Goal: Task Accomplishment & Management: Manage account settings

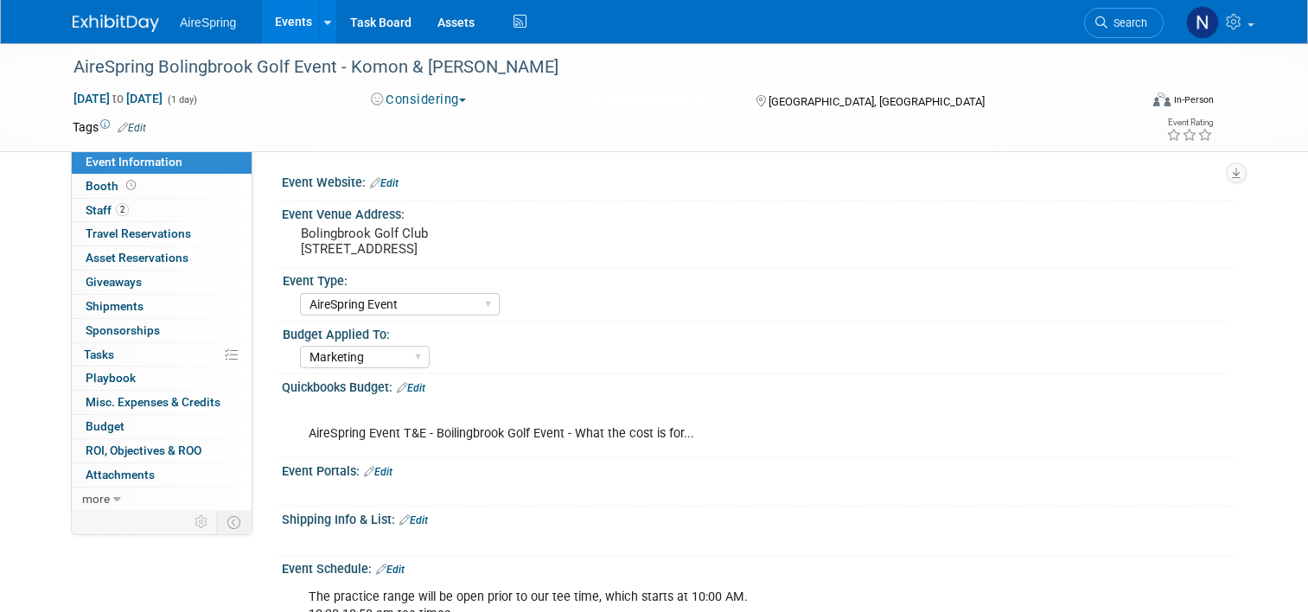
select select "AireSpring Event"
select select "Marketing"
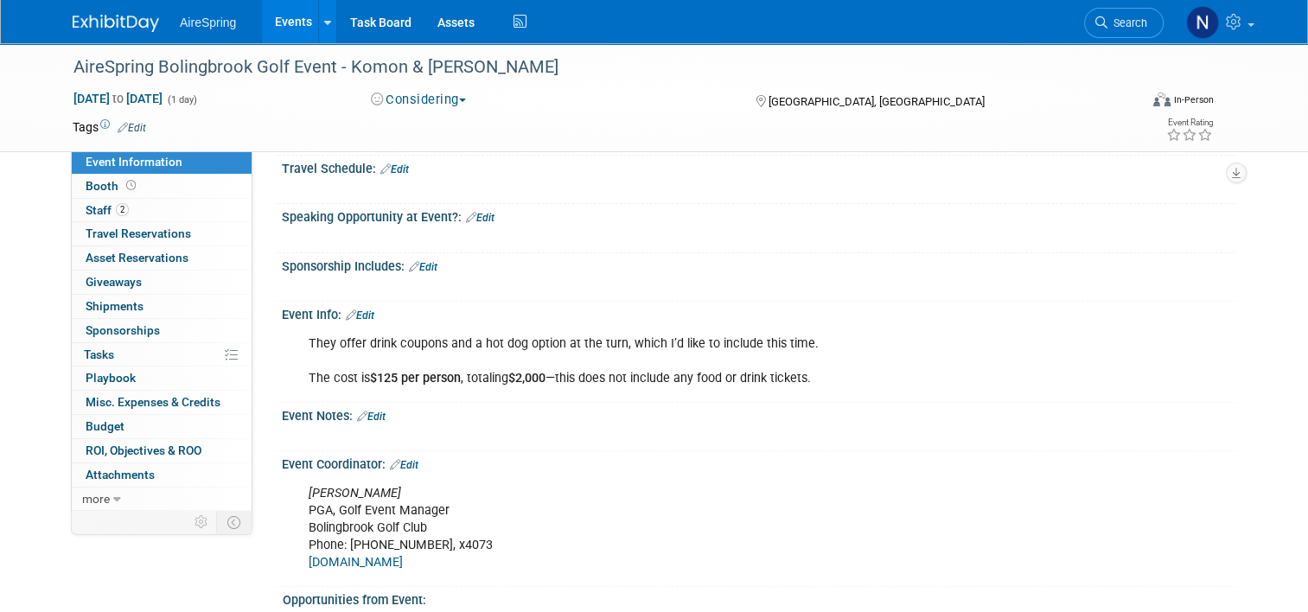
click at [281, 30] on link "Events" at bounding box center [293, 21] width 63 height 43
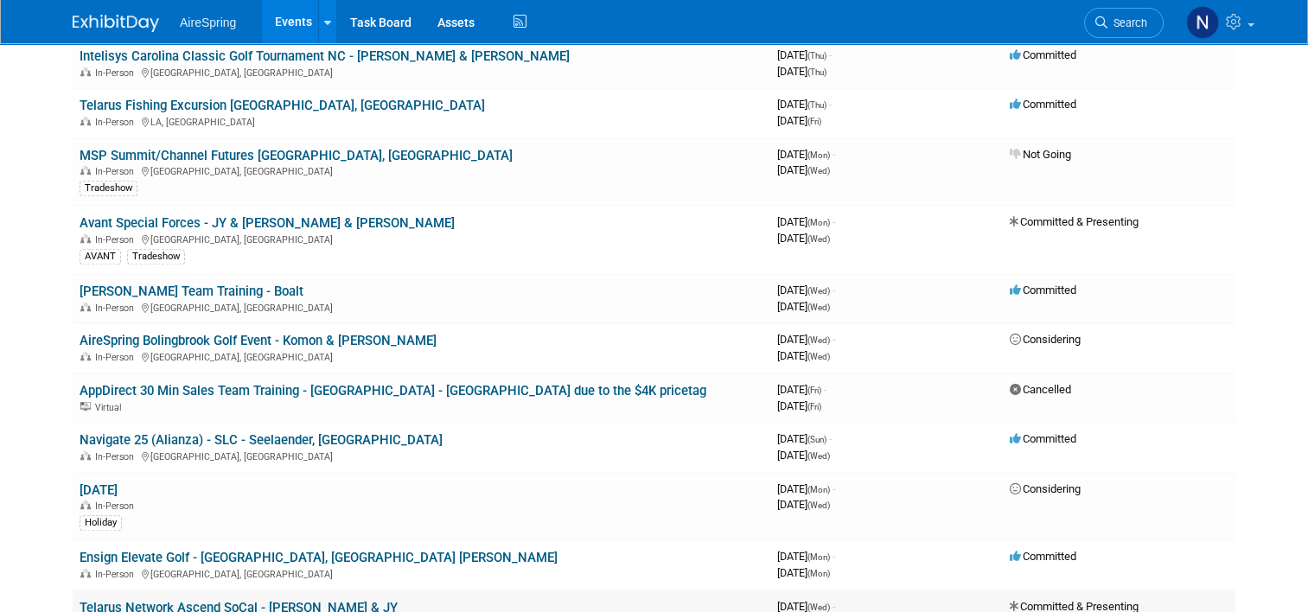
scroll to position [1297, 0]
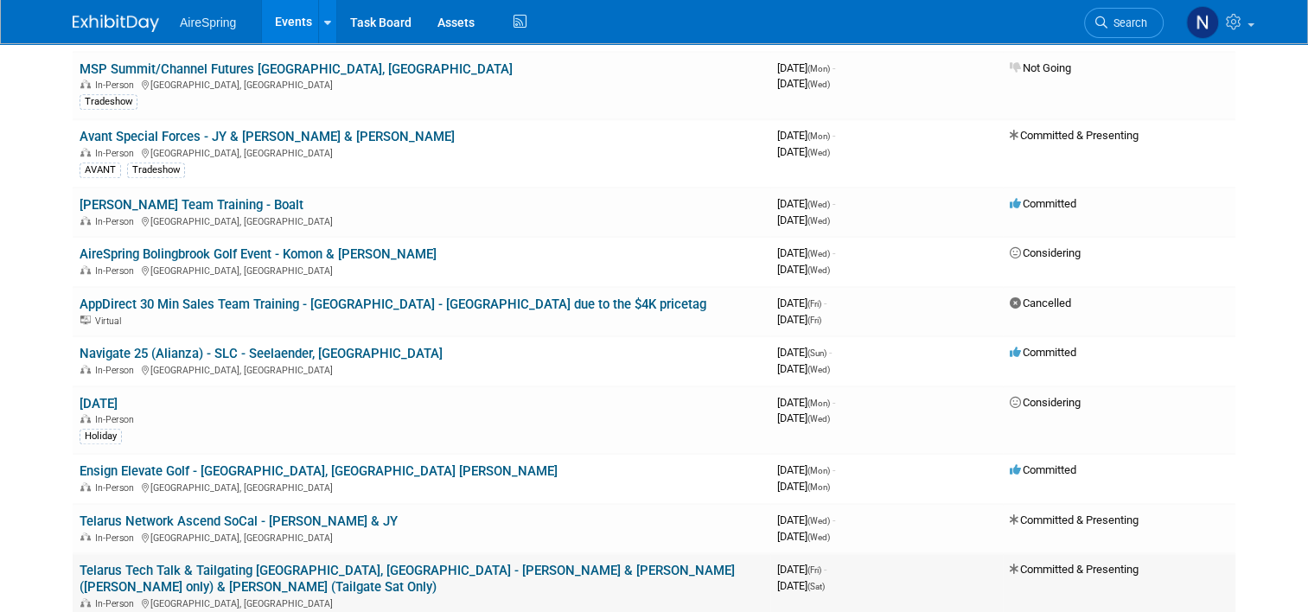
click at [230, 563] on link "Telarus Tech Talk & Tailgating [GEOGRAPHIC_DATA], [GEOGRAPHIC_DATA] - [PERSON_N…" at bounding box center [407, 579] width 655 height 32
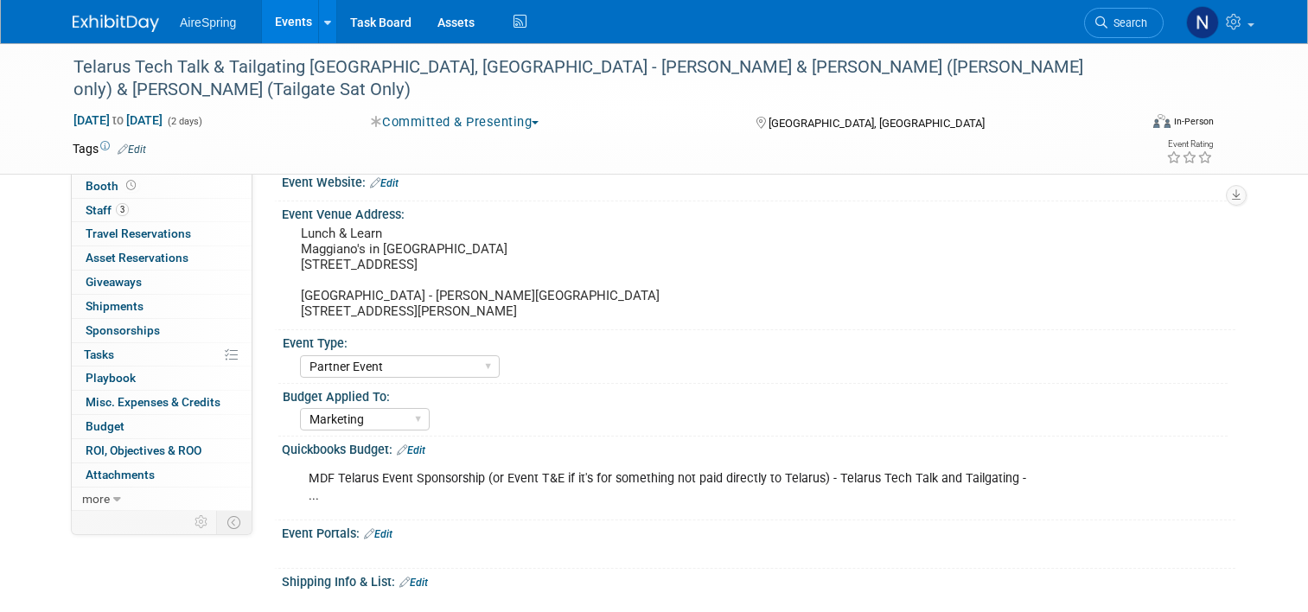
select select "Partner Event"
select select "Marketing"
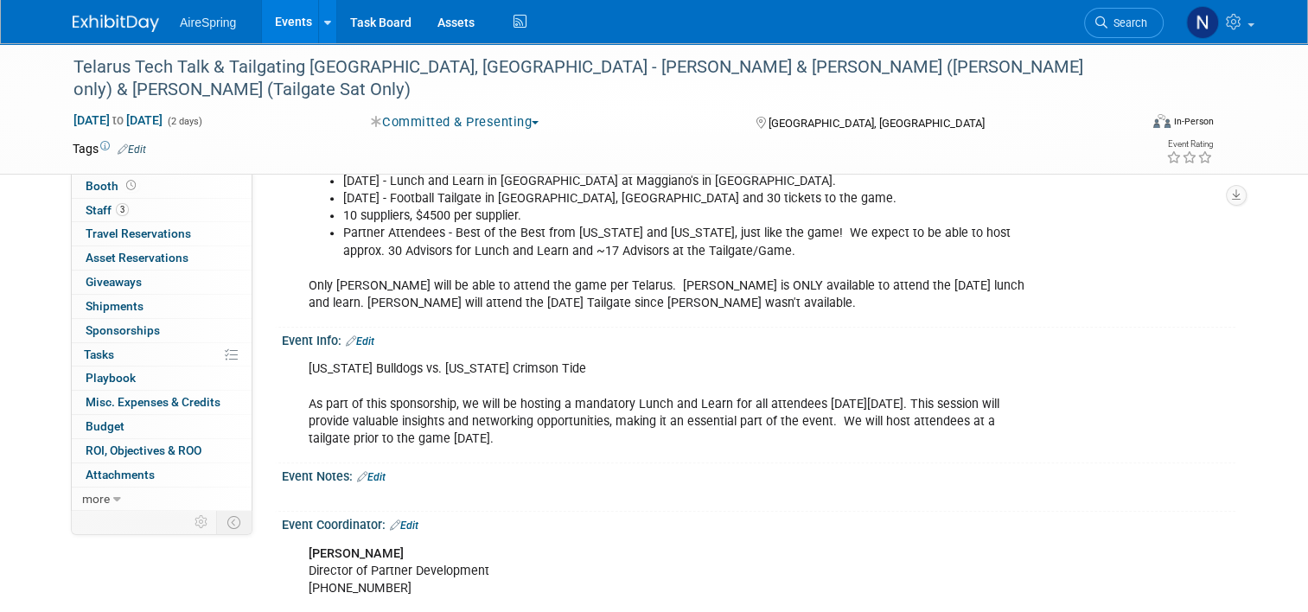
scroll to position [864, 0]
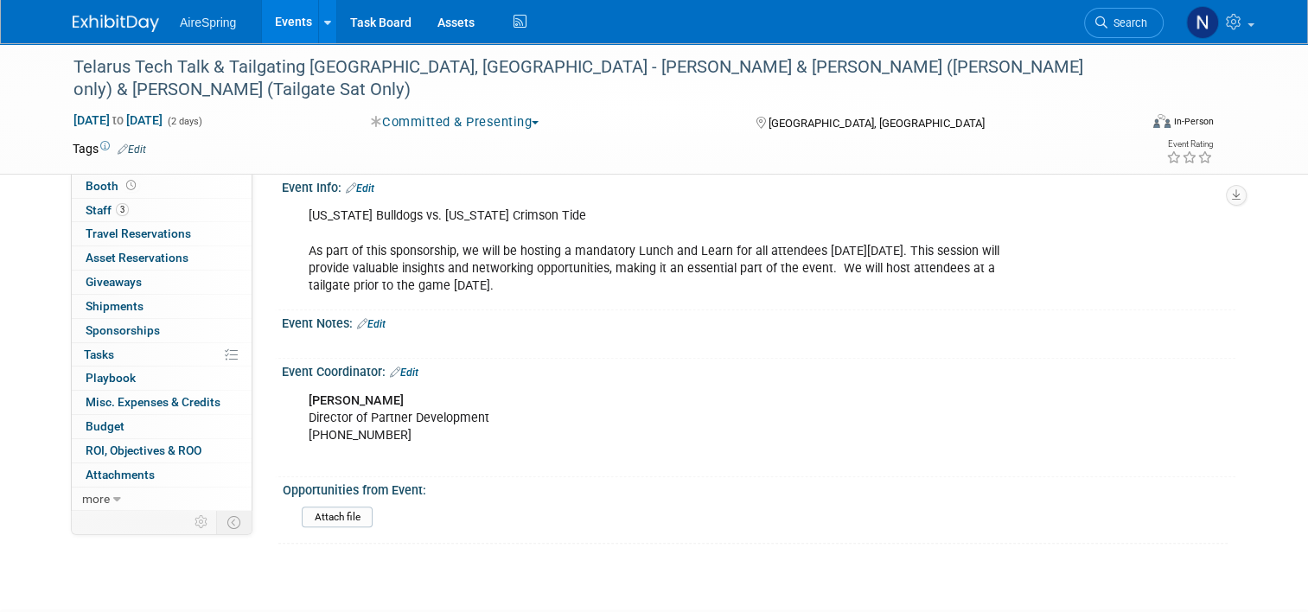
click at [373, 318] on link "Edit" at bounding box center [371, 324] width 29 height 12
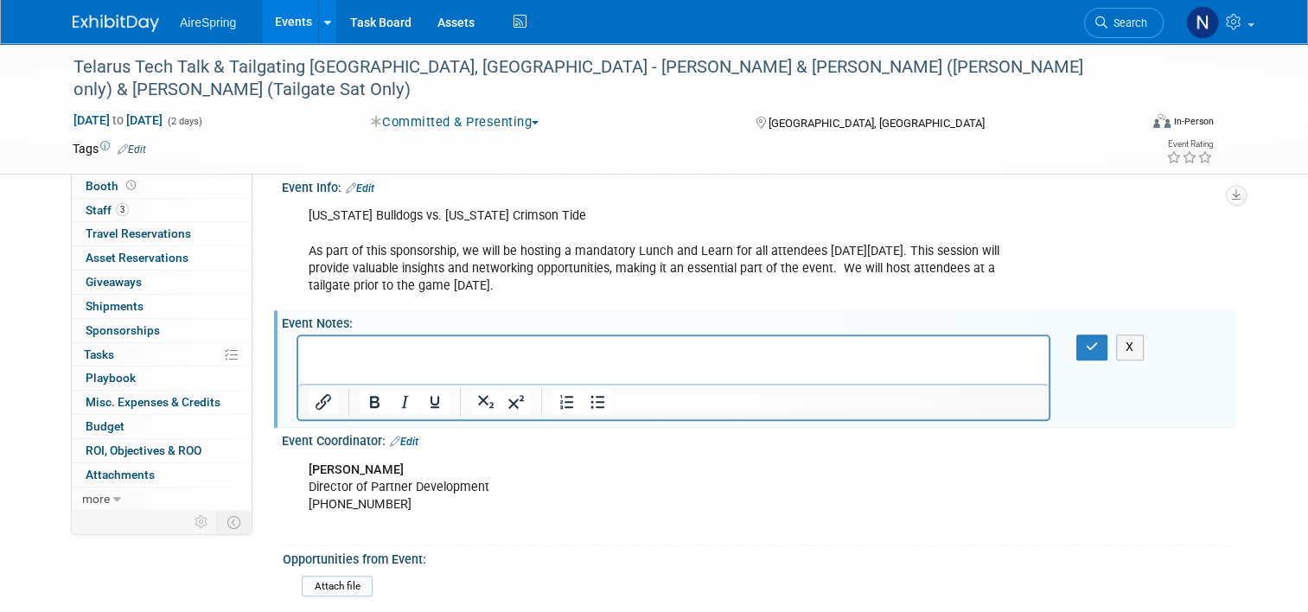
scroll to position [0, 0]
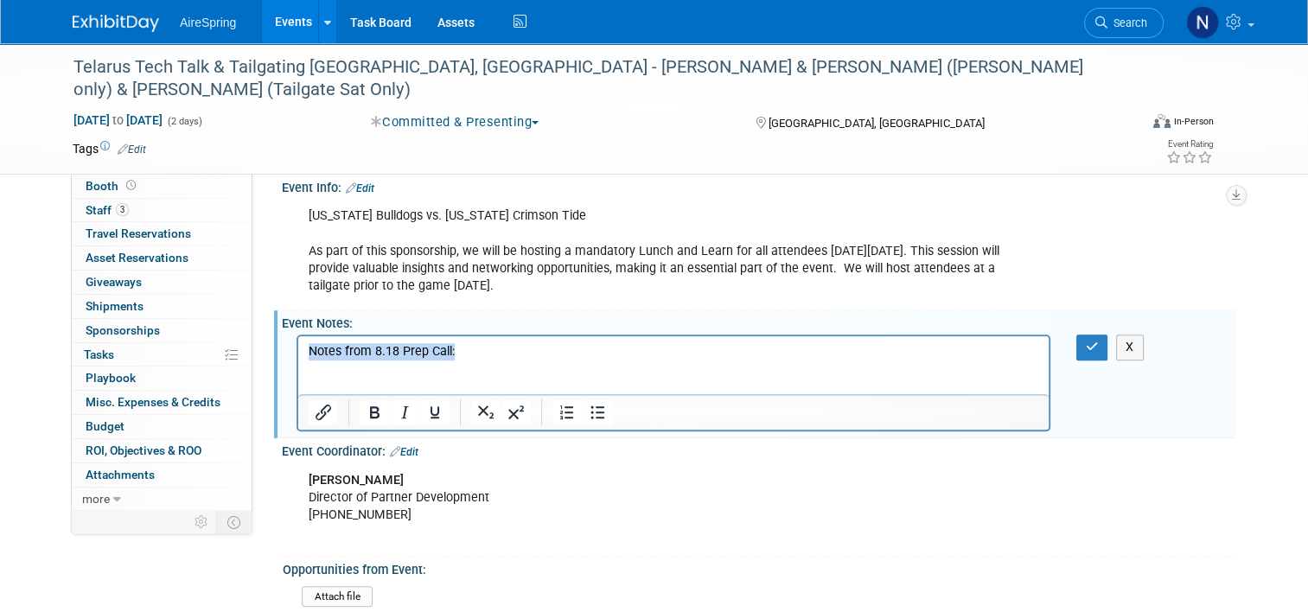
drag, startPoint x: 457, startPoint y: 354, endPoint x: 575, endPoint y: 658, distance: 325.4
click at [298, 354] on html "Notes from 8.18 Prep Call:" at bounding box center [673, 365] width 750 height 59
click at [353, 386] on p "Rich Text Area. Press ALT-0 for help." at bounding box center [674, 386] width 730 height 17
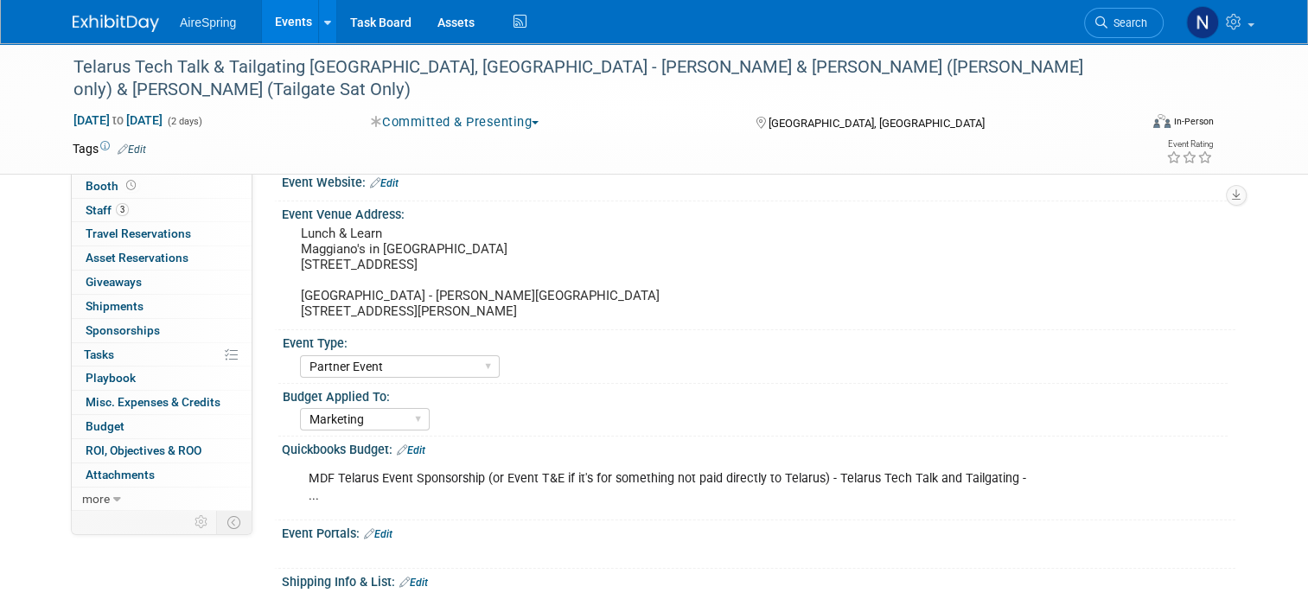
click at [385, 188] on link "Edit" at bounding box center [384, 183] width 29 height 12
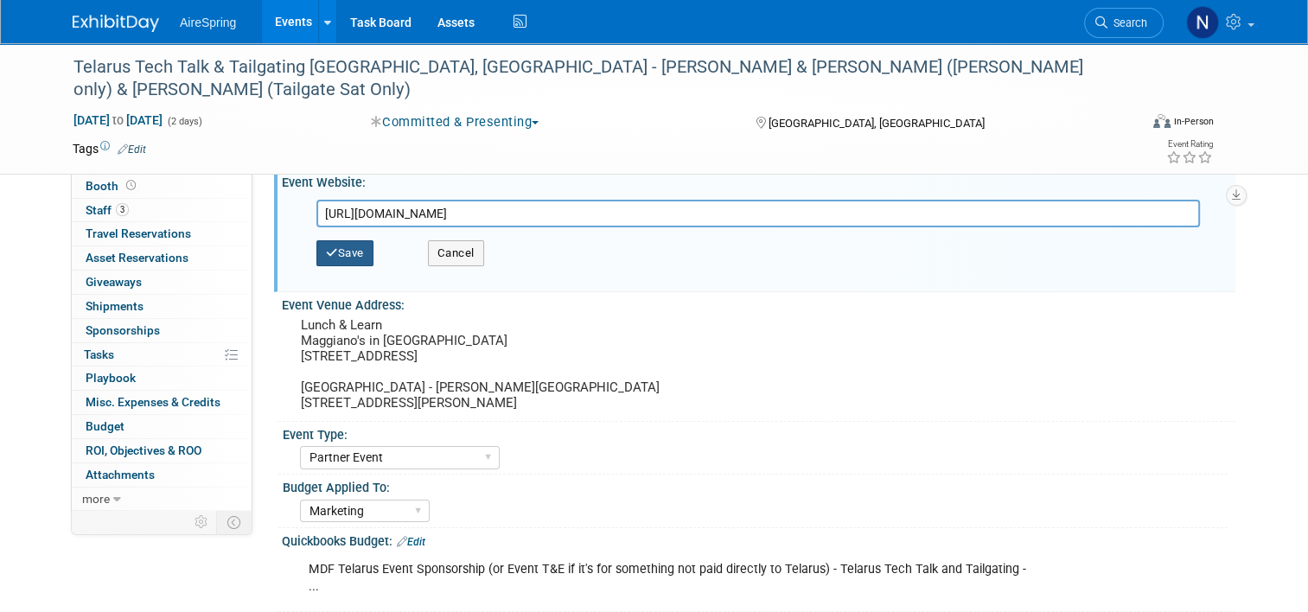
type input "https://web.cvent.com/event/24960736-583d-4add-8e77-1f0aa0fee631/summary"
click at [347, 254] on button "Save" at bounding box center [344, 253] width 57 height 26
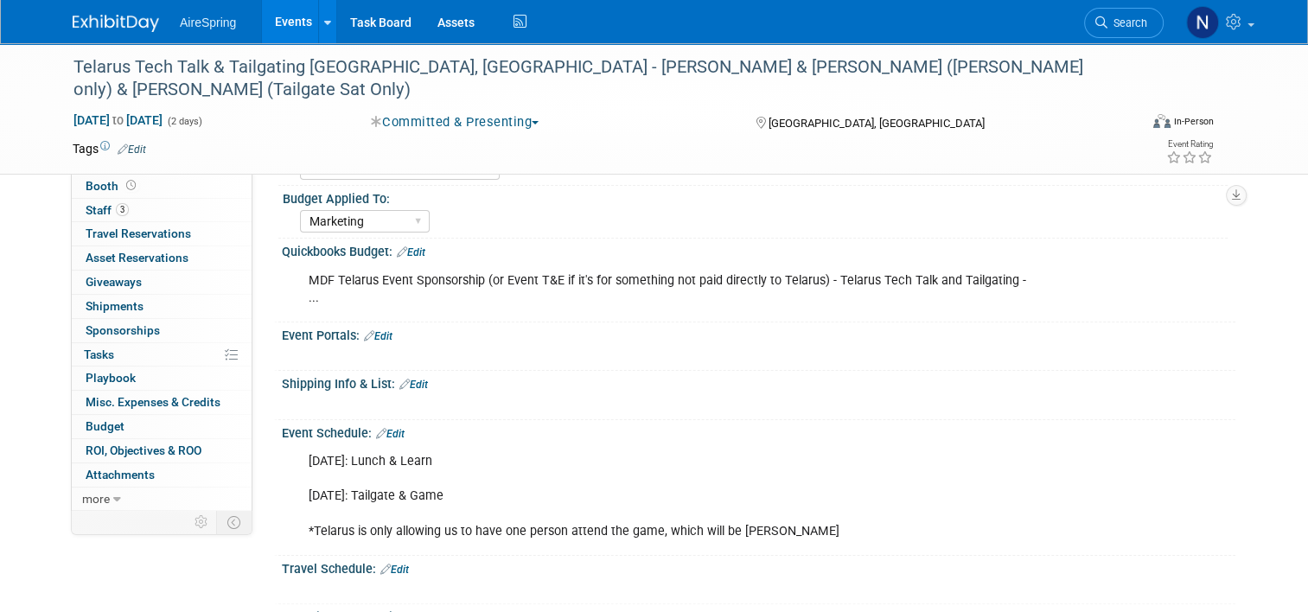
scroll to position [346, 0]
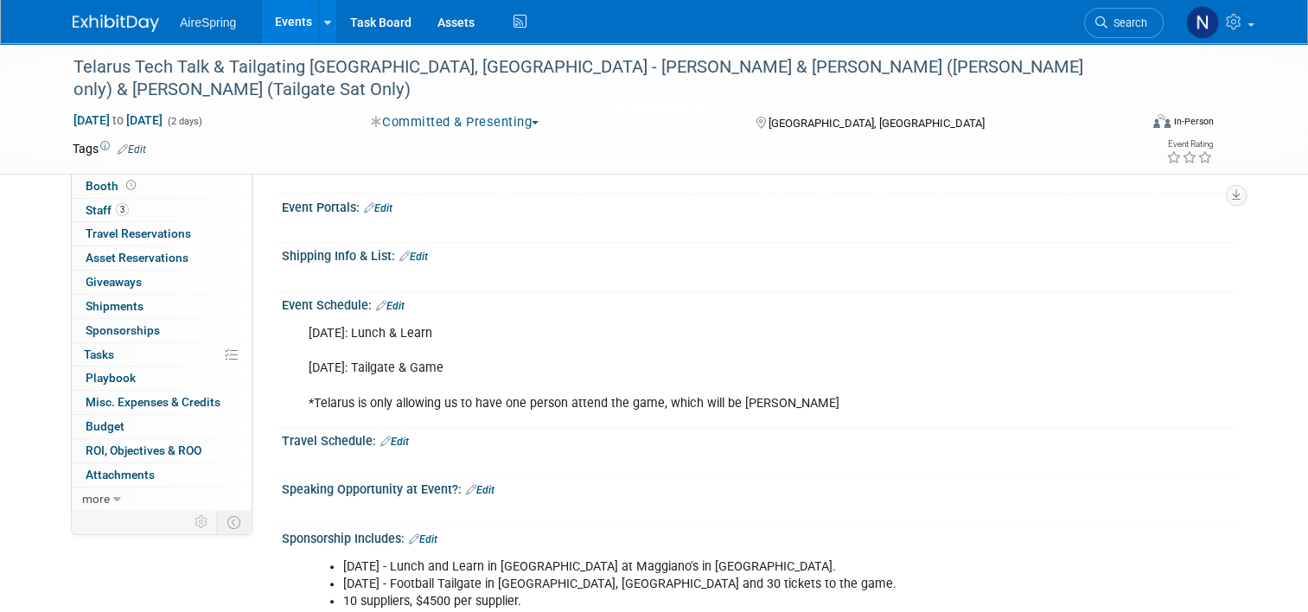
click at [388, 292] on div "Event Schedule: Edit" at bounding box center [758, 303] width 953 height 22
click at [387, 300] on link "Edit" at bounding box center [390, 306] width 29 height 12
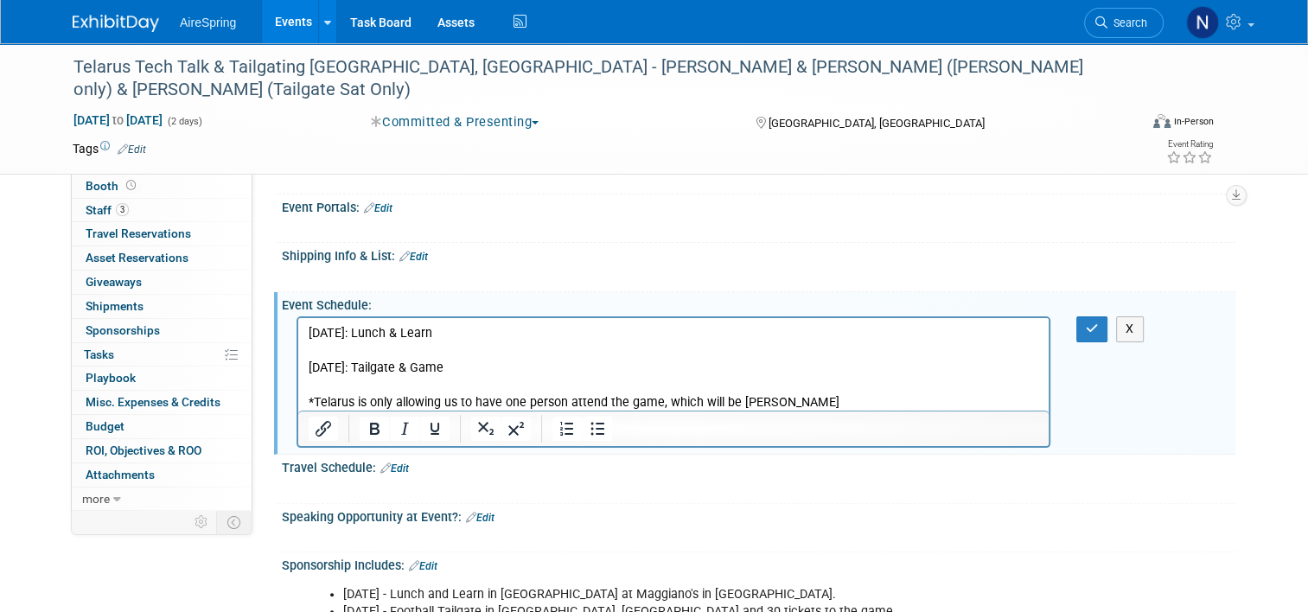
scroll to position [0, 0]
click at [427, 353] on p "Friday, Sept 26th: Lunch & Learn Saturday, Sept 27th: Tailgate & Game *Telarus …" at bounding box center [674, 368] width 730 height 86
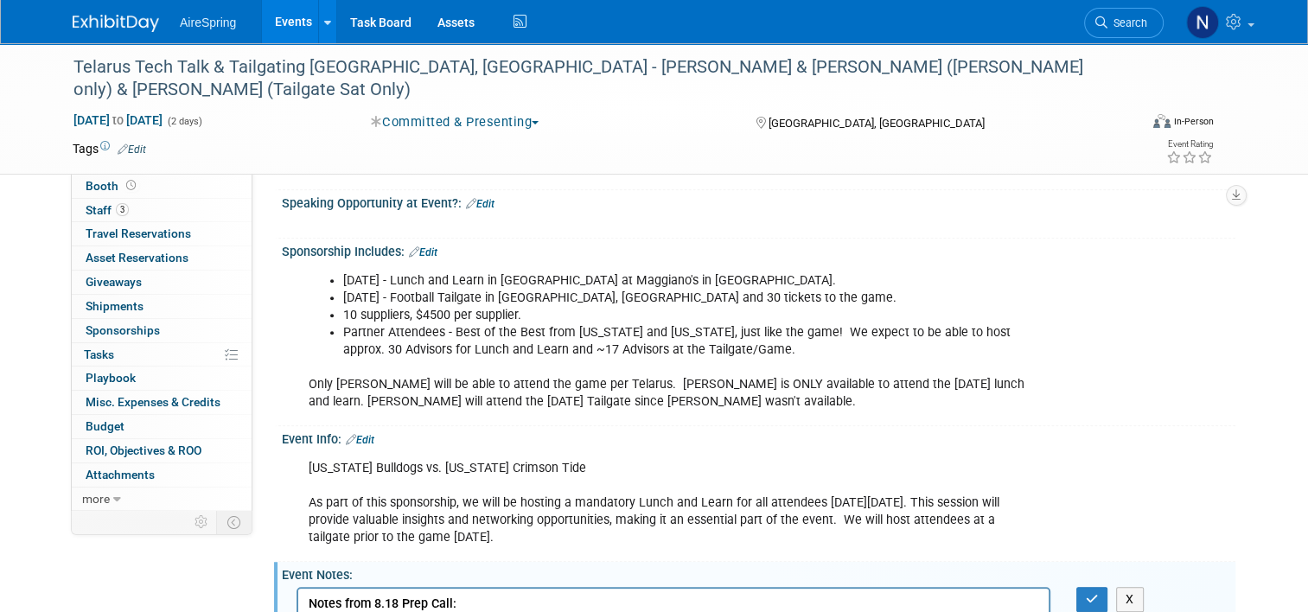
scroll to position [778, 0]
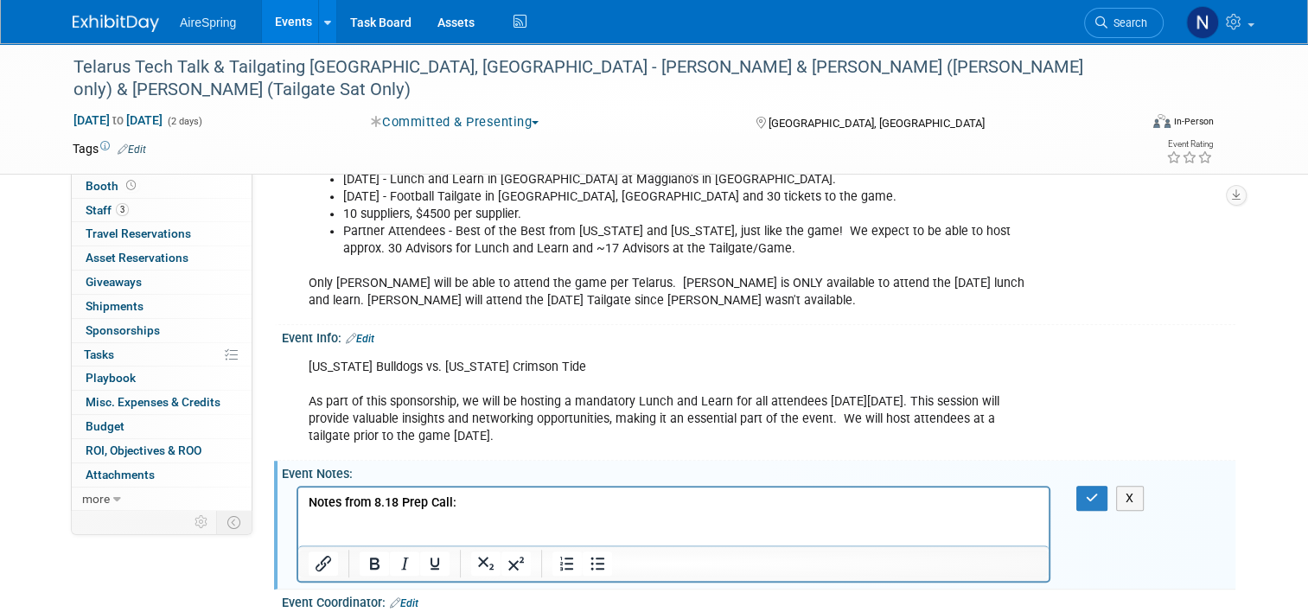
click at [373, 521] on p "Rich Text Area. Press ALT-0 for help." at bounding box center [674, 519] width 730 height 17
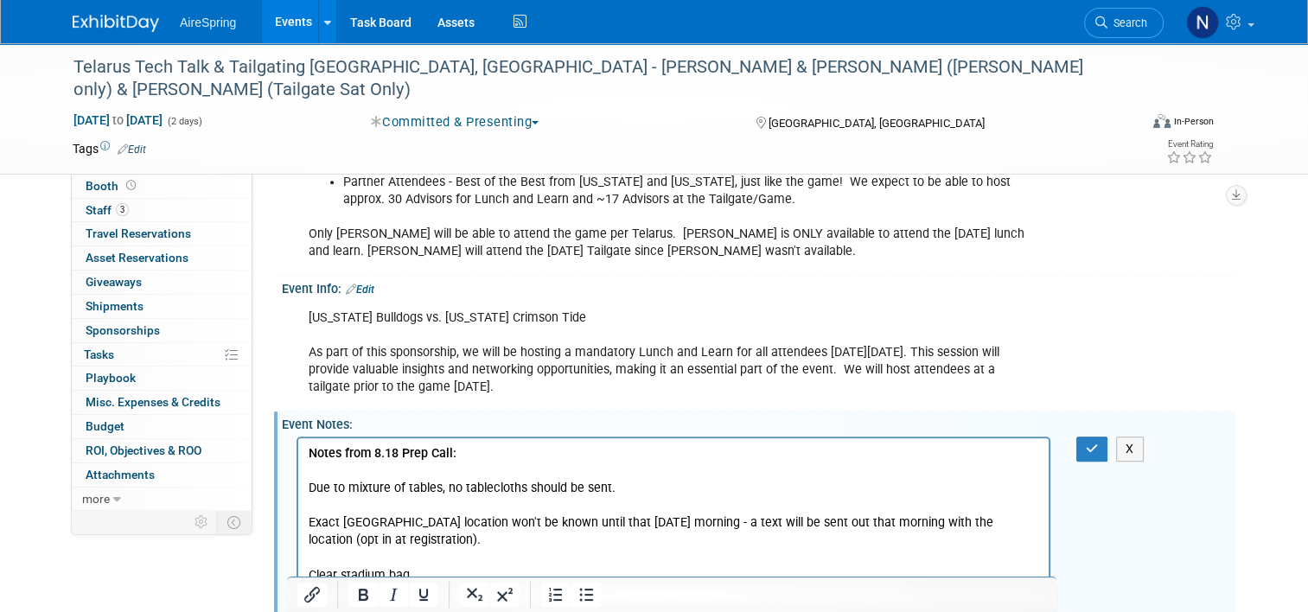
scroll to position [844, 0]
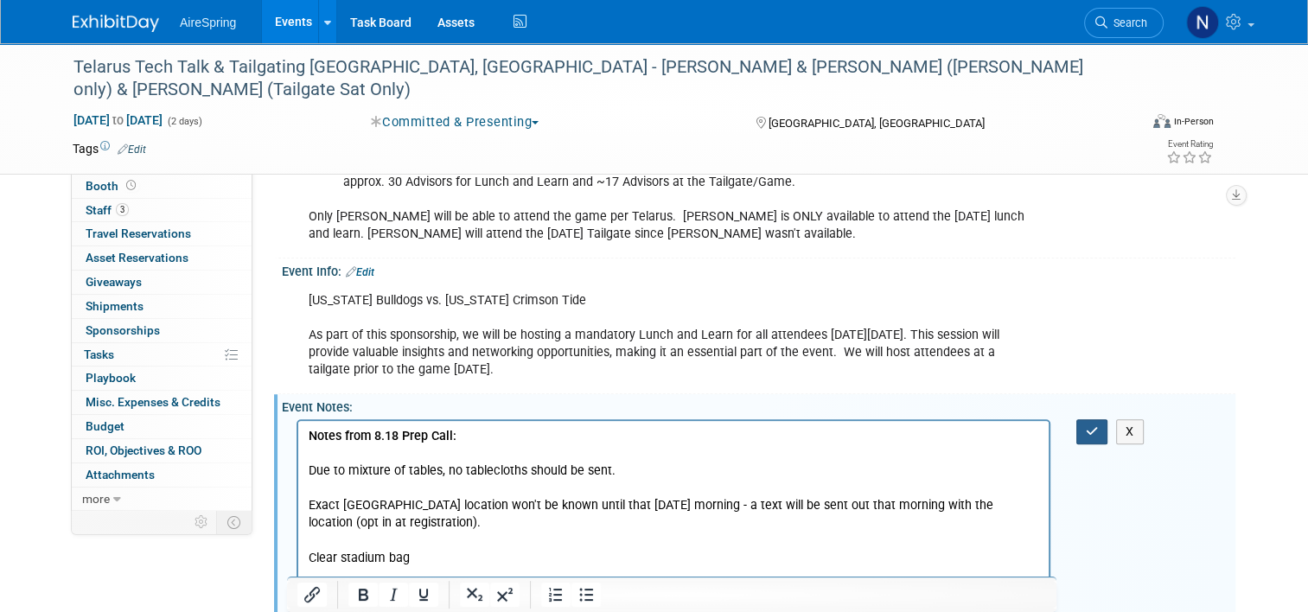
click at [1093, 425] on icon "button" at bounding box center [1092, 431] width 13 height 12
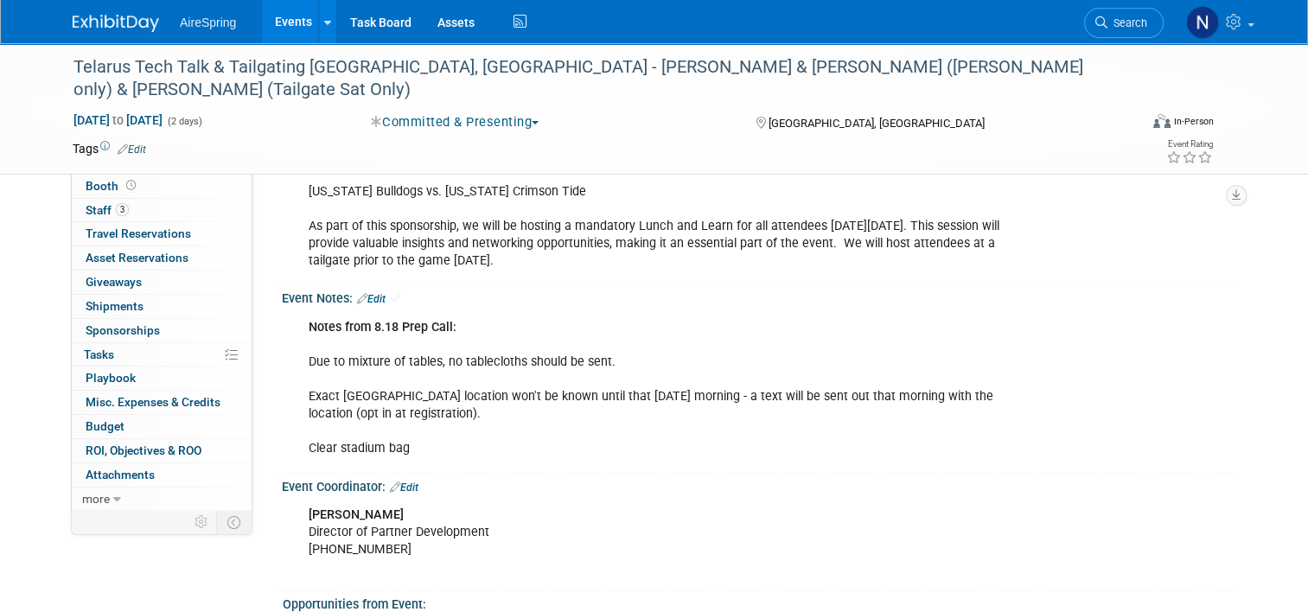
scroll to position [1160, 0]
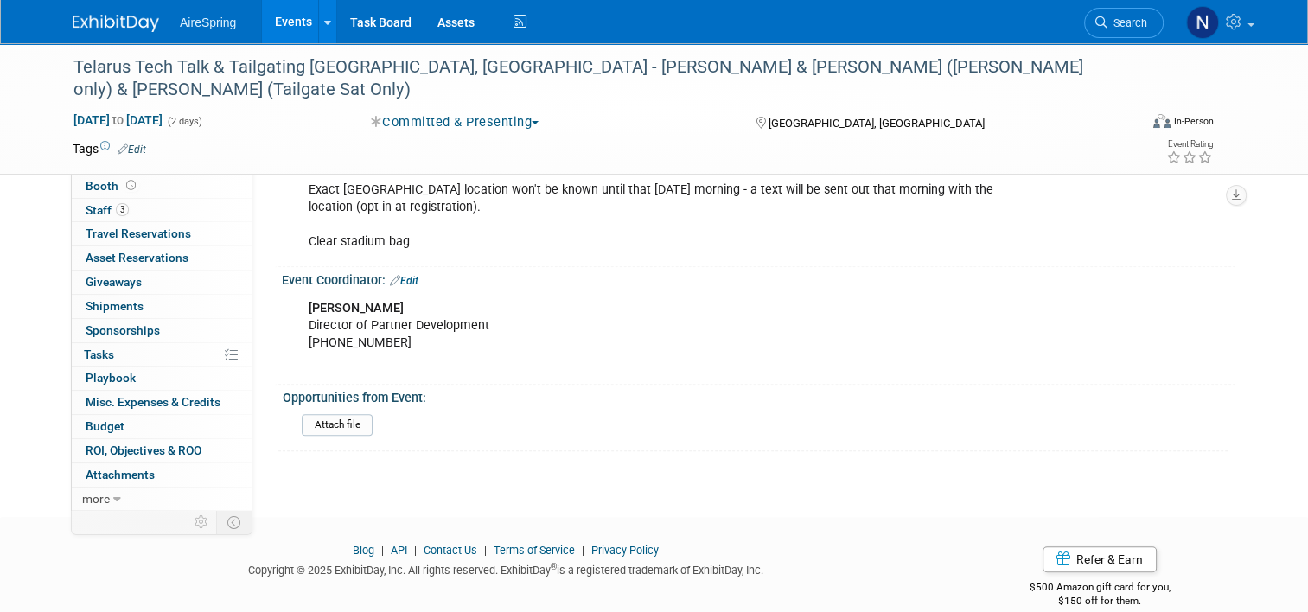
drag, startPoint x: 403, startPoint y: 256, endPoint x: 413, endPoint y: 256, distance: 10.4
click at [403, 275] on link "Edit" at bounding box center [404, 281] width 29 height 12
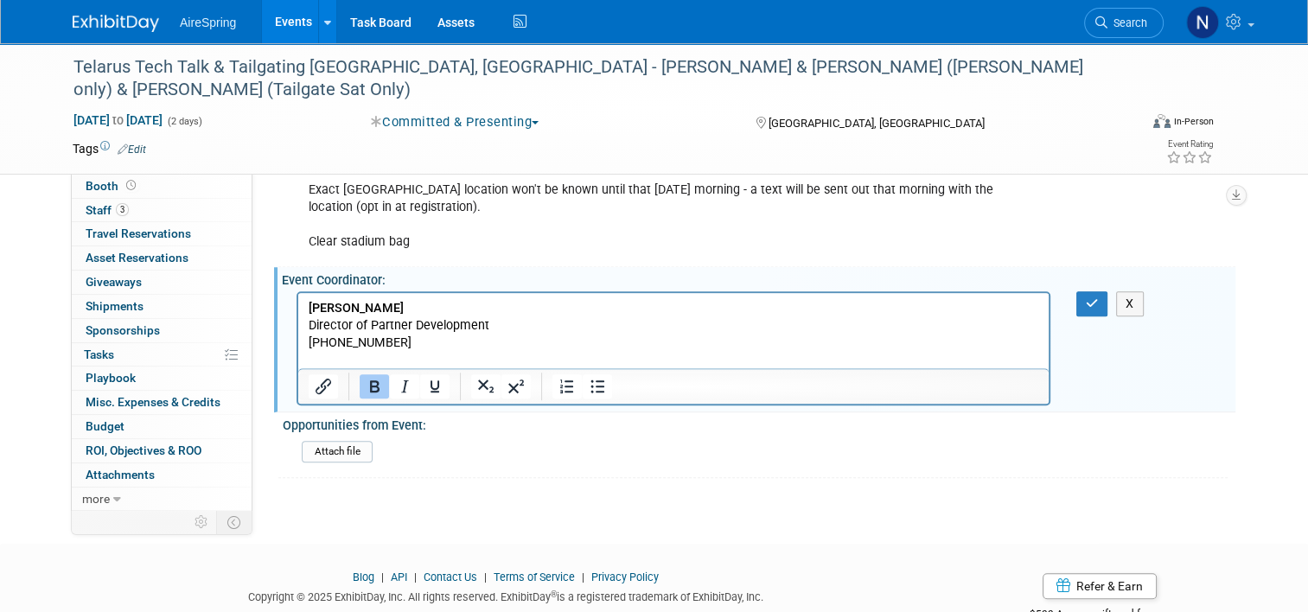
scroll to position [0, 0]
click at [453, 357] on p "Stephen Stull Director of Partner Development (678) 894-0657" at bounding box center [674, 334] width 730 height 69
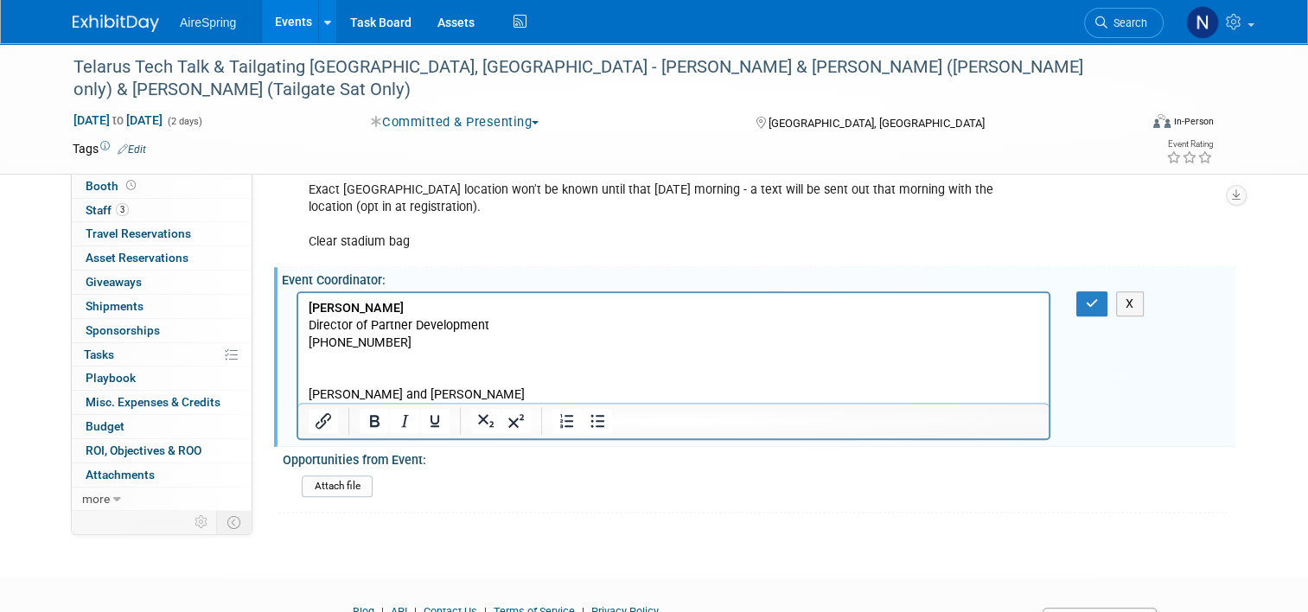
click at [629, 395] on p "McKinlyn and Olivia" at bounding box center [674, 394] width 730 height 17
click at [1082, 291] on div "X" at bounding box center [1101, 303] width 77 height 25
click at [1086, 291] on button "button" at bounding box center [1092, 303] width 32 height 25
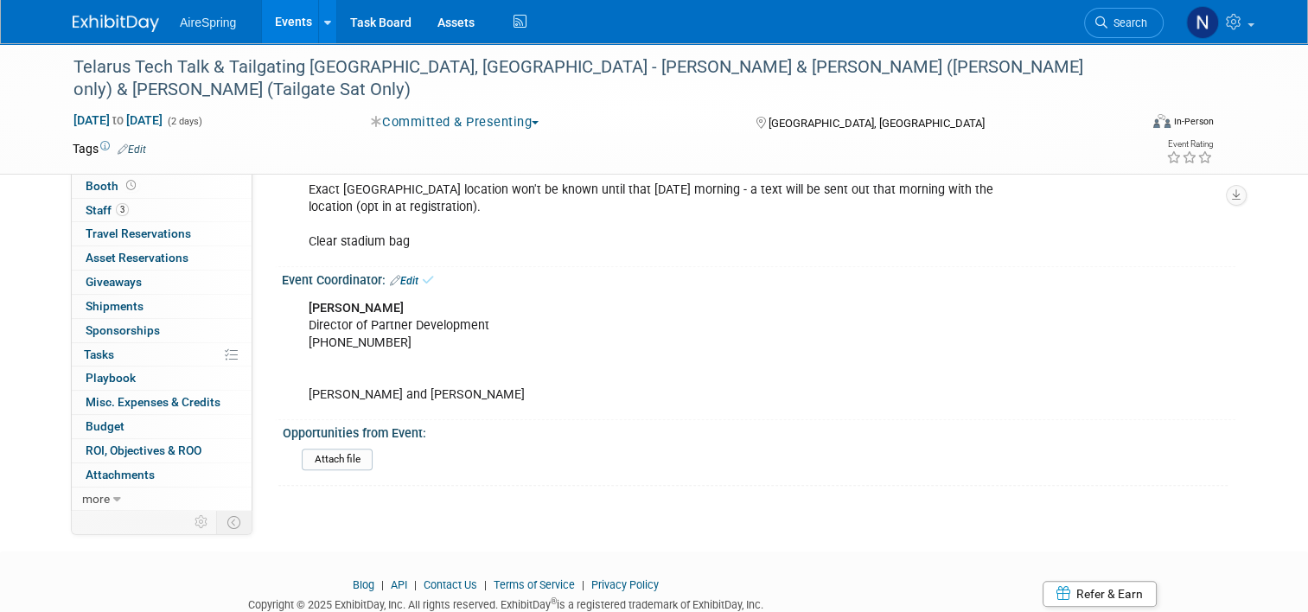
click at [1100, 287] on div "Stephen Stull Director of Partner Development (678) 894-0657 McKinlyn and Olivi…" at bounding box center [758, 350] width 953 height 127
click at [403, 275] on link "Edit" at bounding box center [404, 281] width 29 height 12
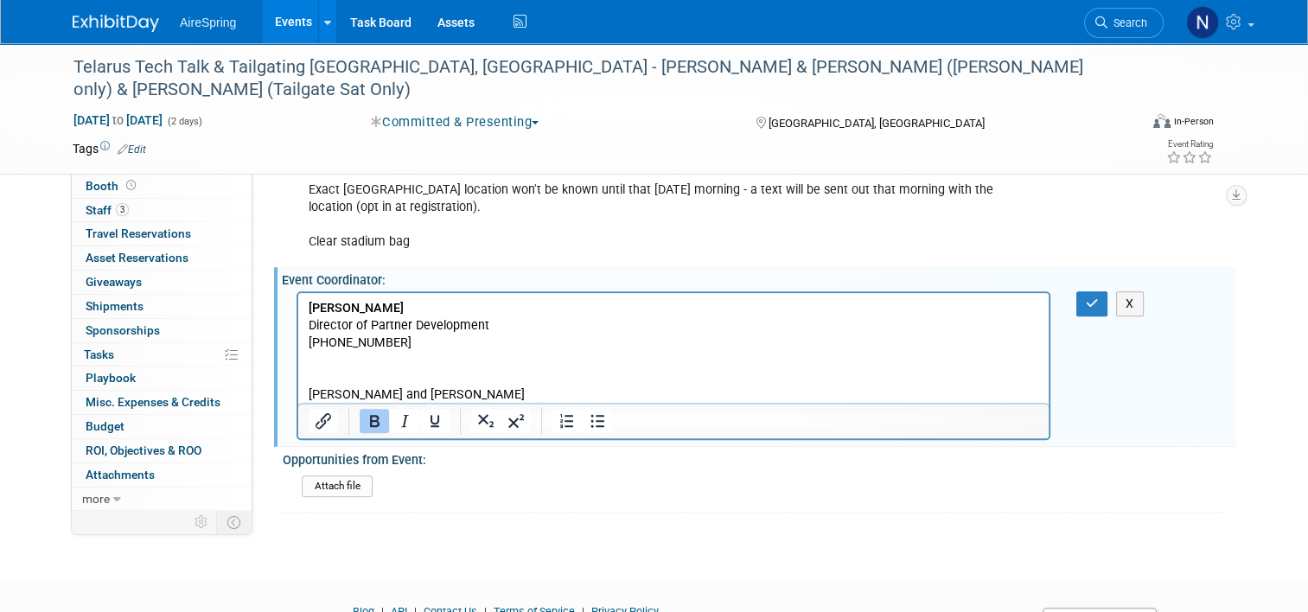
drag, startPoint x: 806, startPoint y: 671, endPoint x: 453, endPoint y: 398, distance: 446.7
drag, startPoint x: 479, startPoint y: 392, endPoint x: 421, endPoint y: 394, distance: 57.9
click at [421, 394] on p "Stephen Stull Director of Partner Development (678) 894-0657 McKinlyn and Olivi…" at bounding box center [674, 352] width 730 height 104
click at [1093, 293] on div "Stephen Stull Director of Partner Development (678) 894-0657 McKinlyn and Olivi…" at bounding box center [758, 364] width 953 height 155
click at [1093, 297] on icon "button" at bounding box center [1092, 303] width 13 height 12
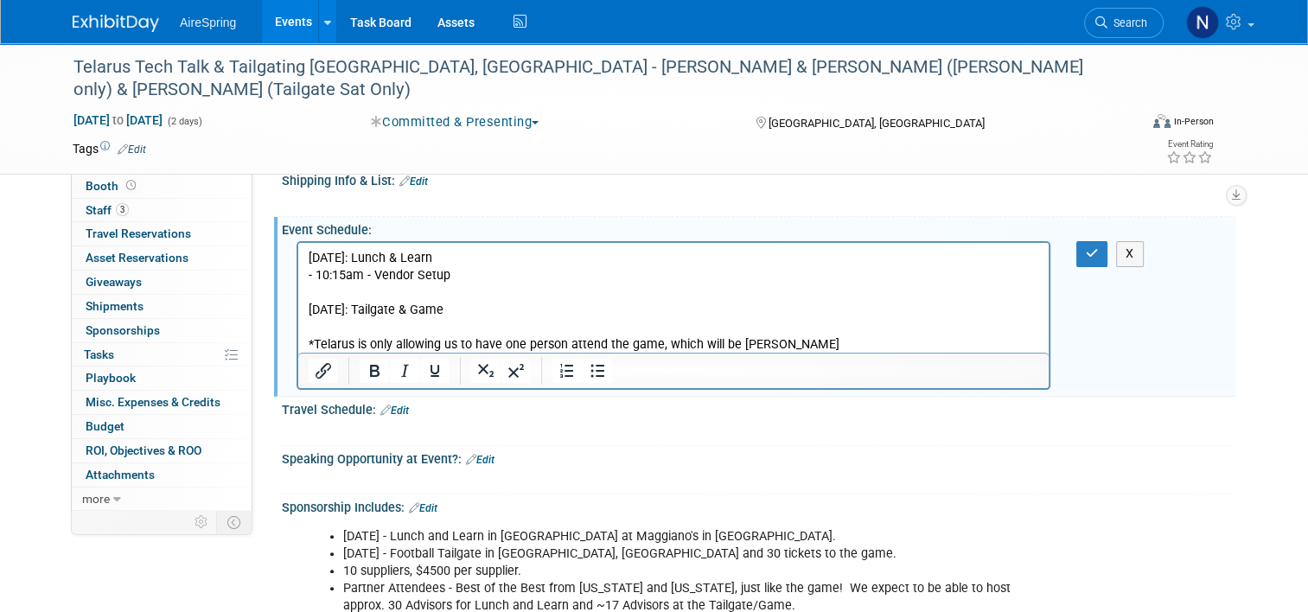
scroll to position [296, 0]
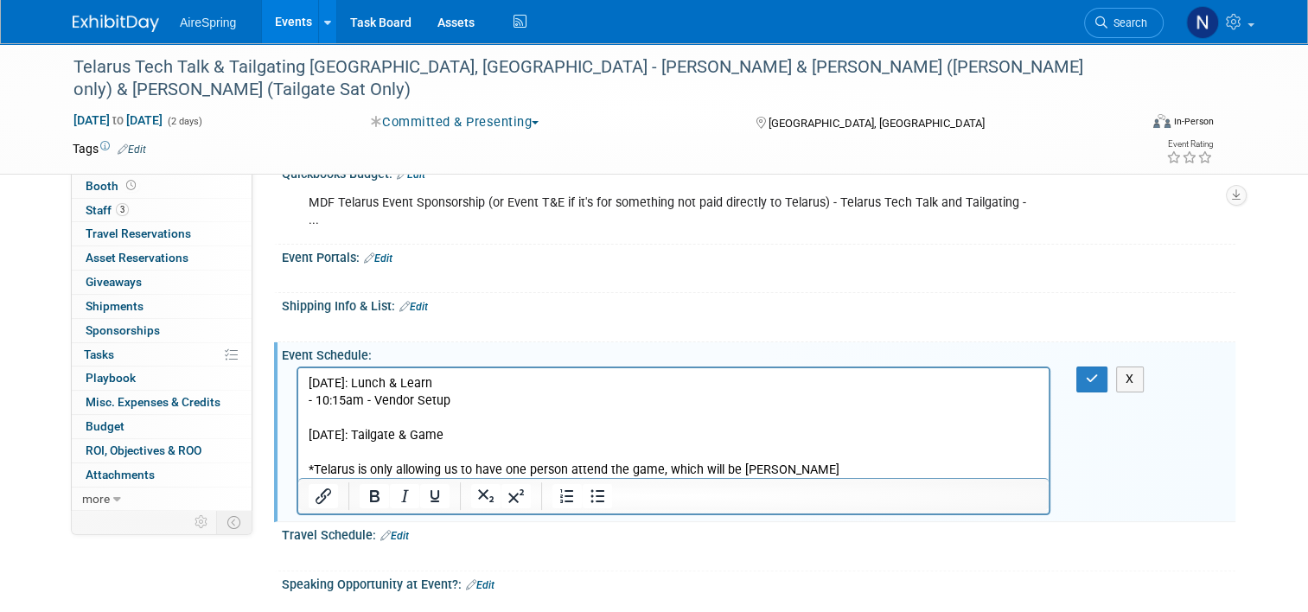
click at [531, 435] on p "Saturday, Sept 27th: Tailgate & Game *Telarus is only allowing us to have one p…" at bounding box center [674, 444] width 730 height 69
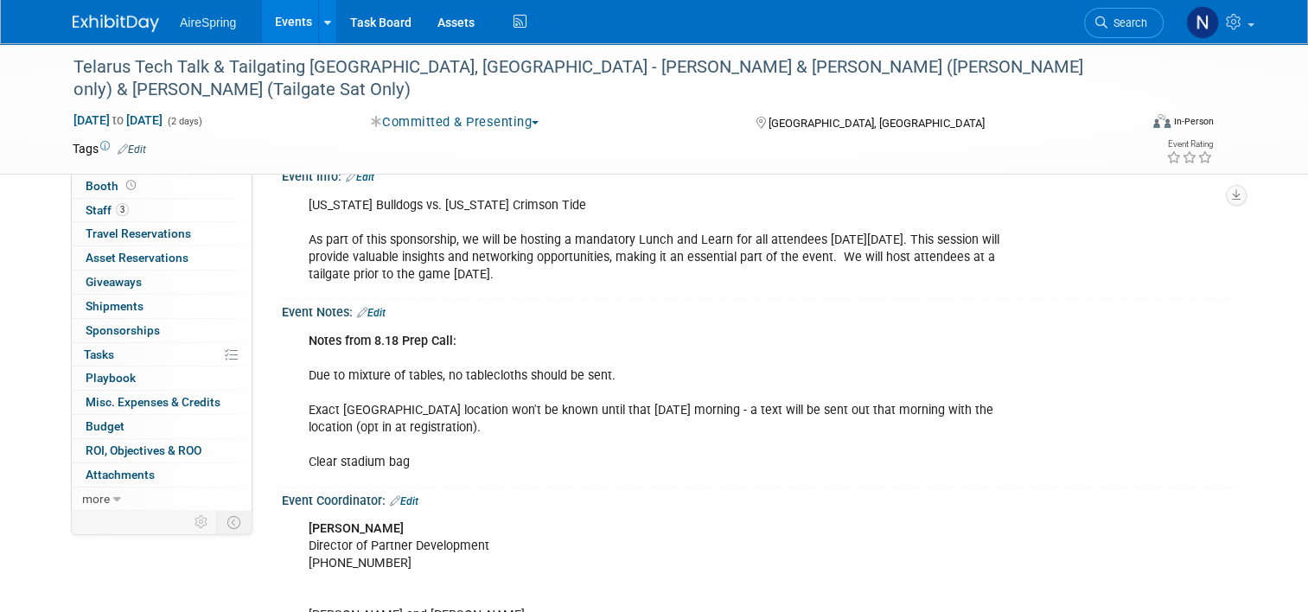
scroll to position [1074, 0]
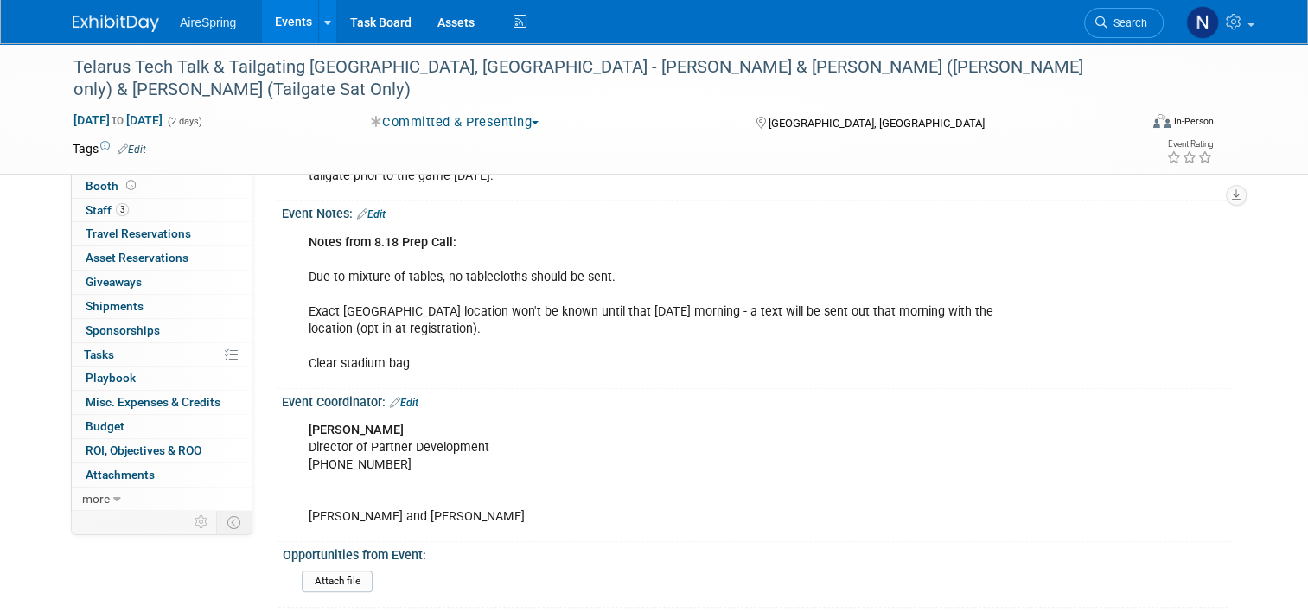
click at [379, 201] on div "Event Notes: Edit" at bounding box center [758, 212] width 953 height 22
click at [371, 208] on link "Edit" at bounding box center [371, 214] width 29 height 12
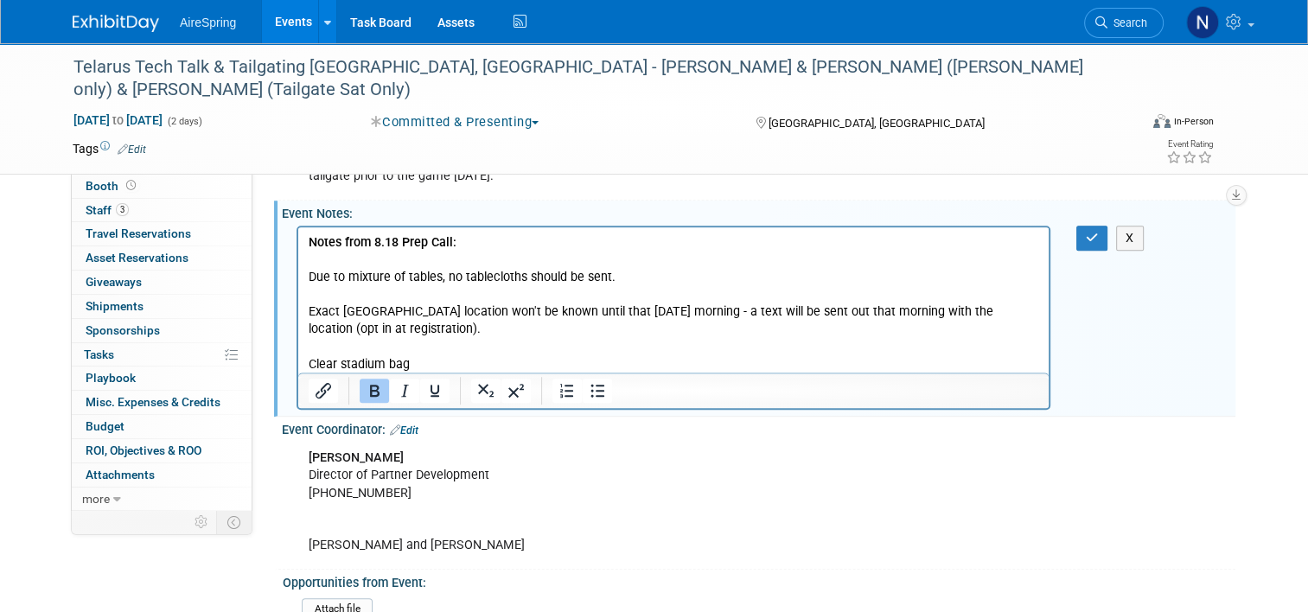
scroll to position [0, 0]
click at [460, 370] on p "Notes from 8.18 Prep Call: Due to mixture of tables, no tablecloths should be s…" at bounding box center [674, 302] width 730 height 139
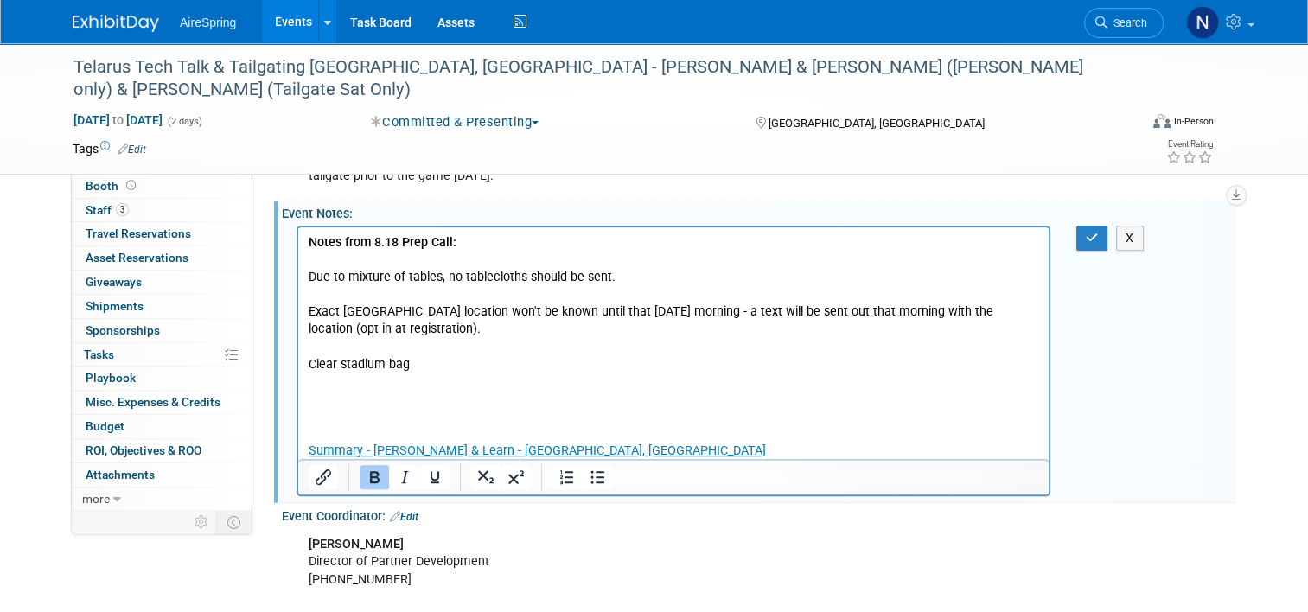
click at [360, 402] on p "Rich Text Area. Press ALT-0 for help." at bounding box center [674, 398] width 730 height 17
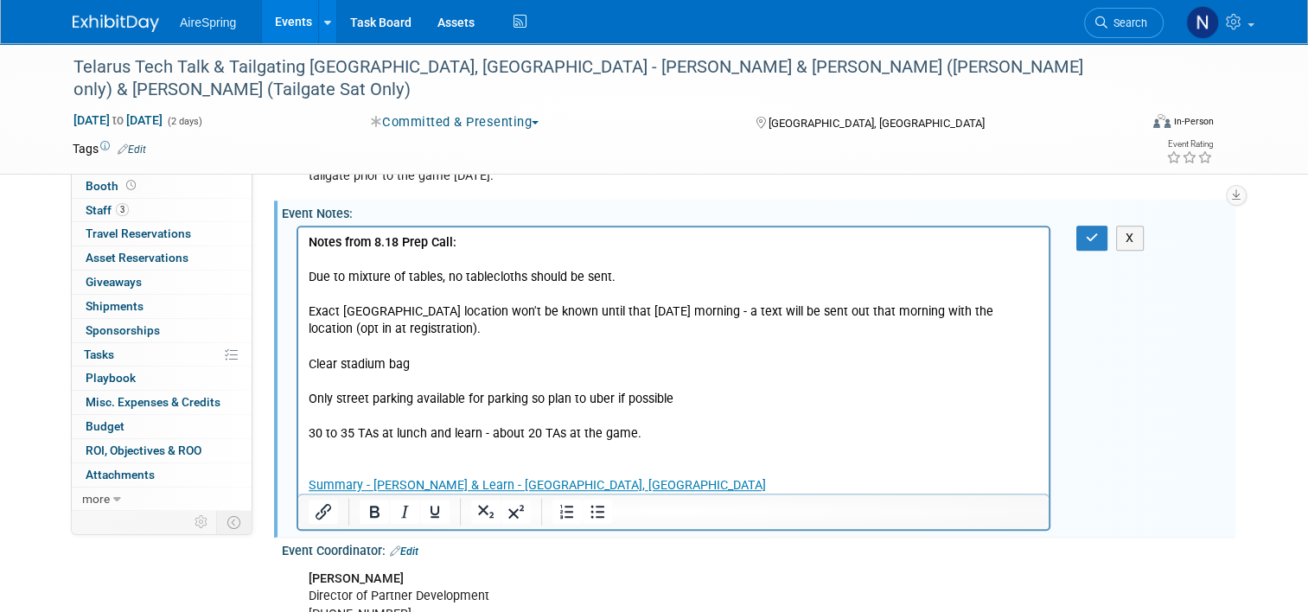
click at [710, 435] on p "30 to 35 TAs at lunch and learn - about 20 TAs at the game." at bounding box center [674, 432] width 730 height 17
click at [711, 407] on p "Rich Text Area. Press ALT-0 for help." at bounding box center [674, 415] width 730 height 17
click at [691, 419] on p "Rich Text Area. Press ALT-0 for help." at bounding box center [674, 415] width 730 height 17
click at [689, 436] on p "30 to 35 TAs at lunch and learn - about 20 TAs at the game." at bounding box center [674, 432] width 730 height 17
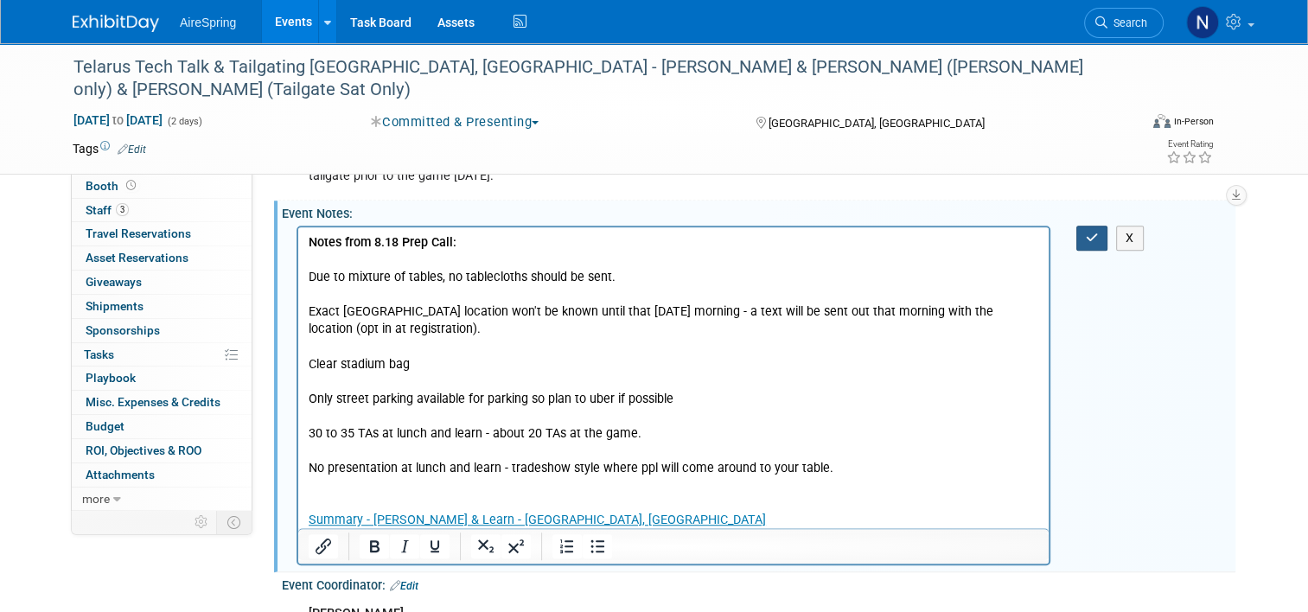
click at [1105, 226] on button "button" at bounding box center [1092, 238] width 32 height 25
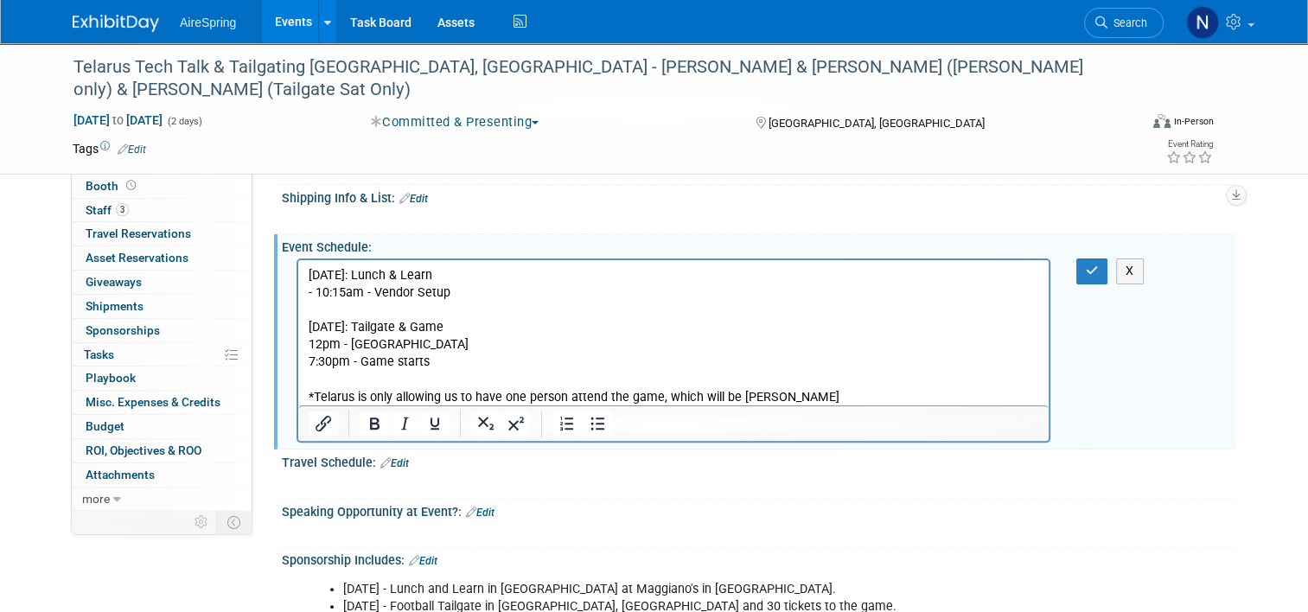
scroll to position [382, 0]
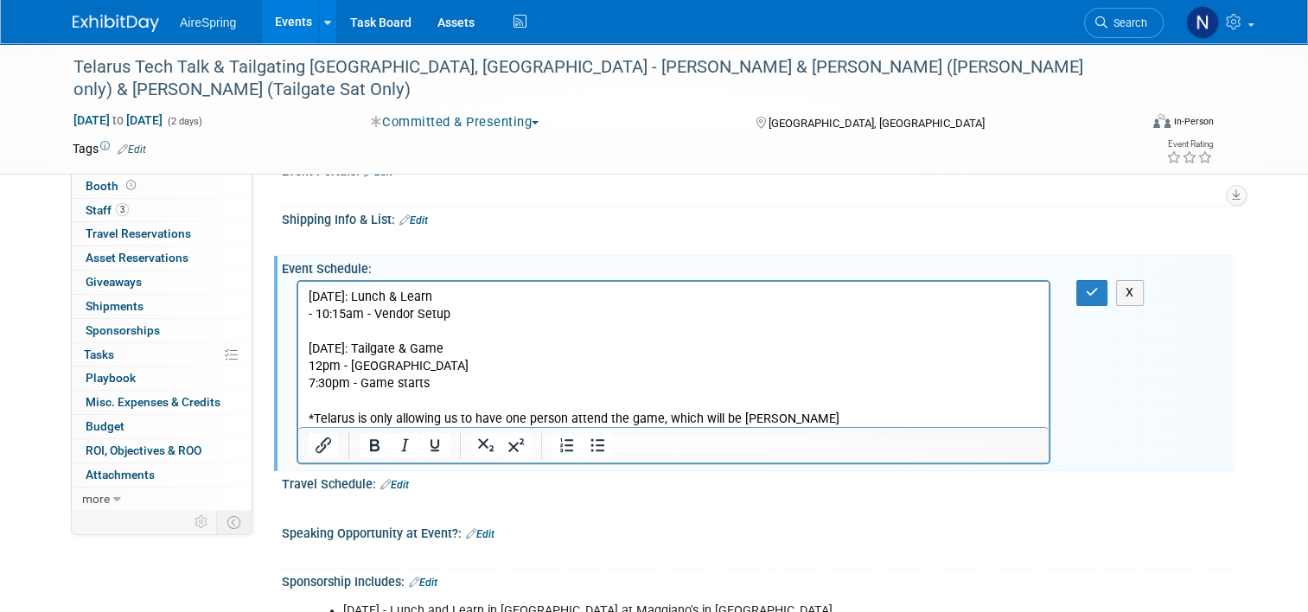
click at [385, 325] on p "Saturday, Sept 27th: Tailgate & Game" at bounding box center [674, 340] width 730 height 35
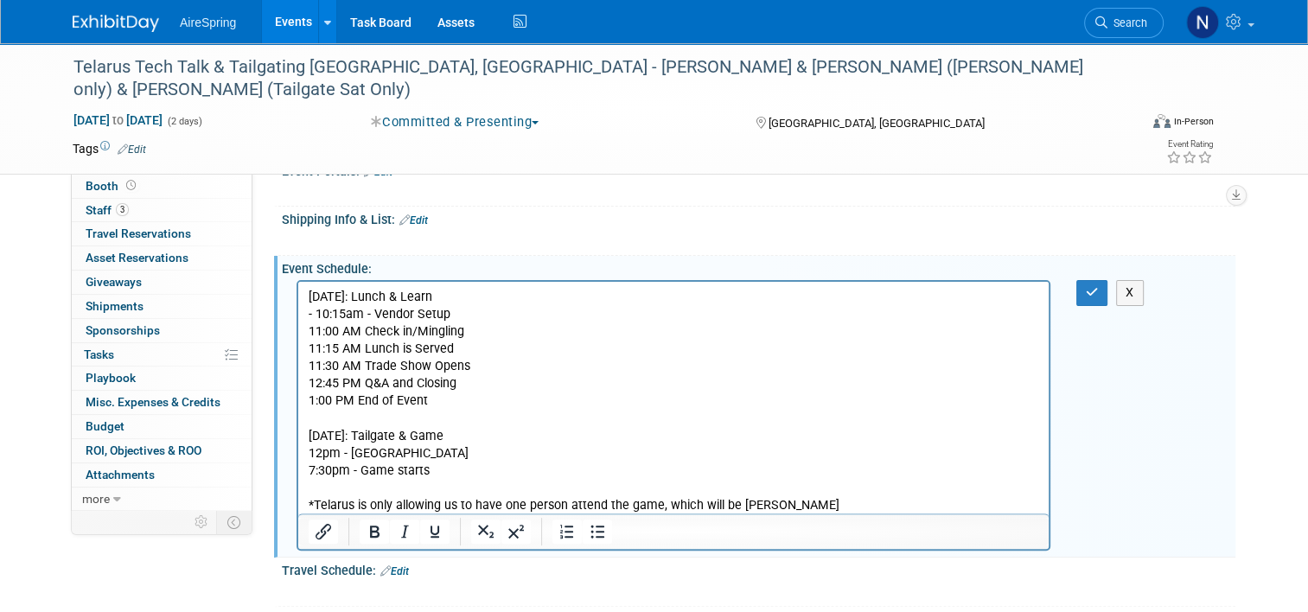
click at [318, 314] on p "Friday, Sept 26th: Lunch & Learn - 10:15am - Vendor Setup" at bounding box center [674, 306] width 730 height 35
click at [317, 315] on p "Friday, Sept 26th: Lunch & Learn - 10:15am - Vendor Setup" at bounding box center [674, 306] width 730 height 35
drag, startPoint x: 1093, startPoint y: 264, endPoint x: 722, endPoint y: 18, distance: 444.7
click at [1093, 286] on icon "button" at bounding box center [1092, 292] width 13 height 12
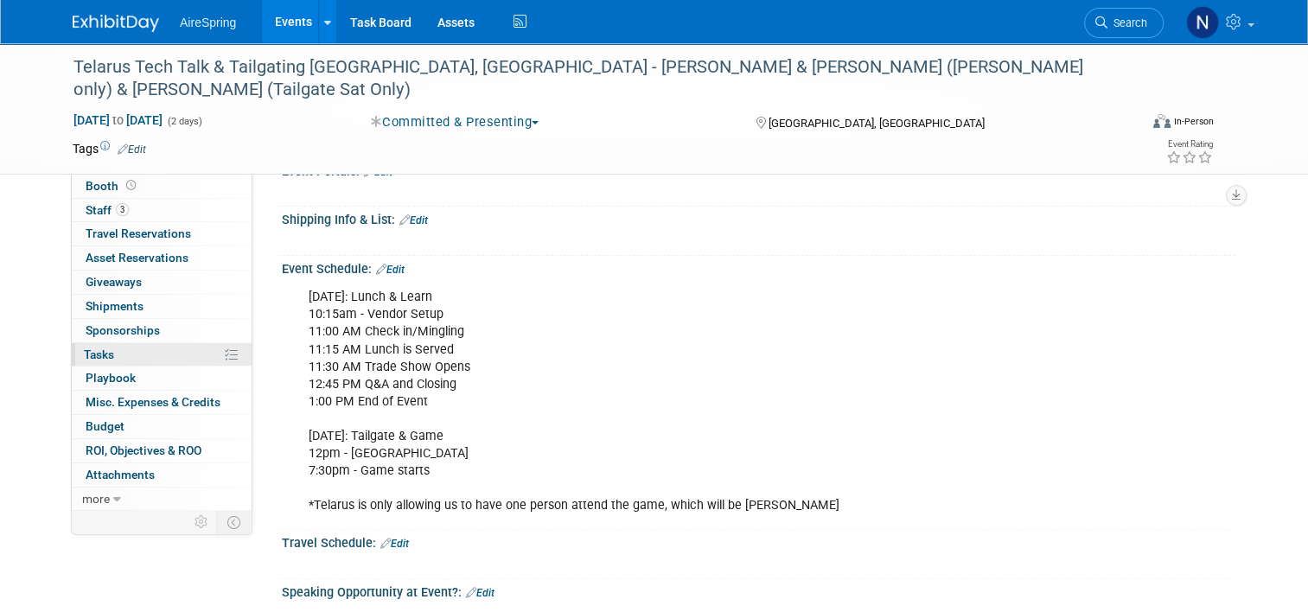
click at [121, 349] on link "0% Tasks 0%" at bounding box center [162, 354] width 180 height 23
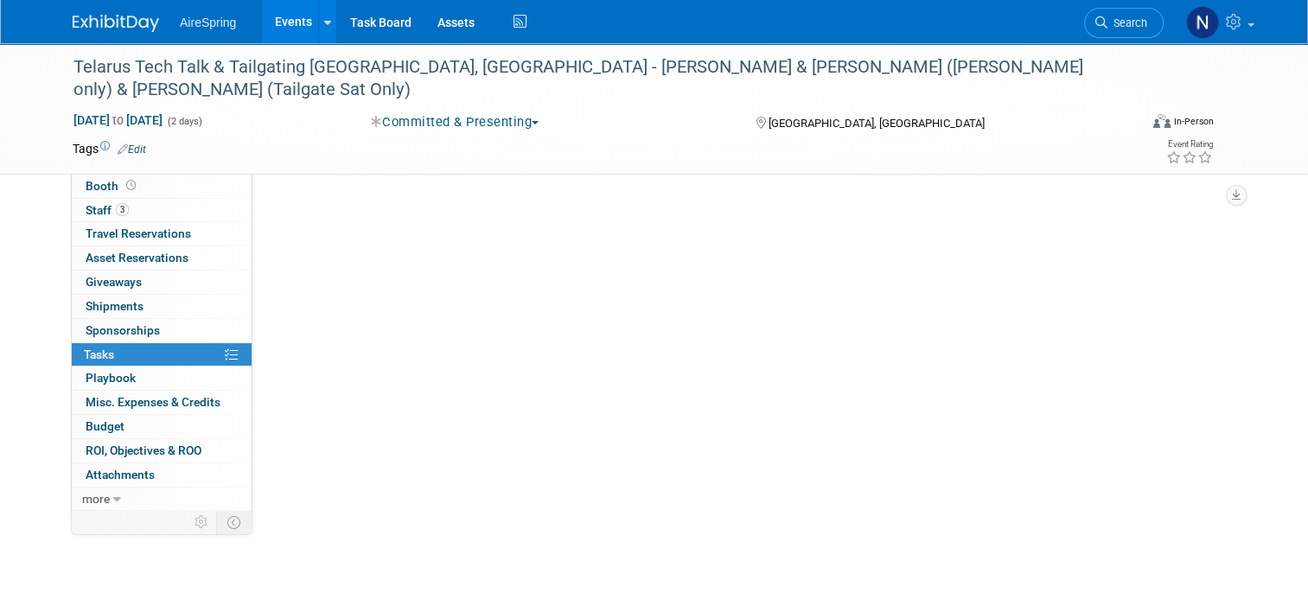
scroll to position [0, 0]
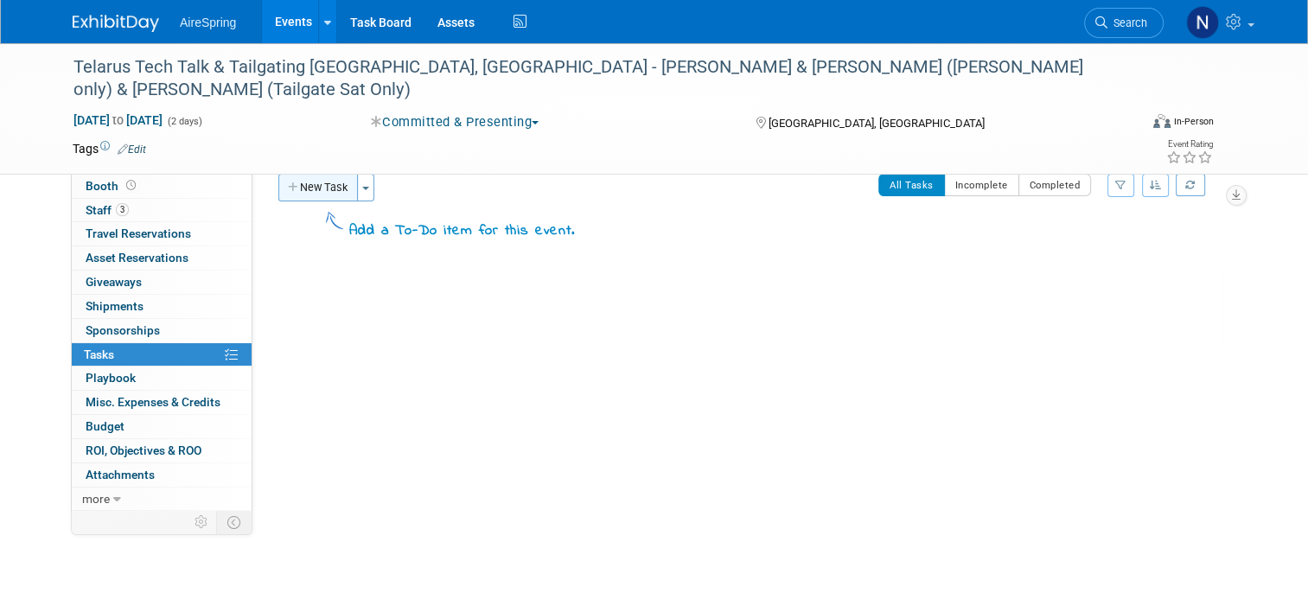
click at [327, 190] on button "New Task" at bounding box center [318, 188] width 80 height 28
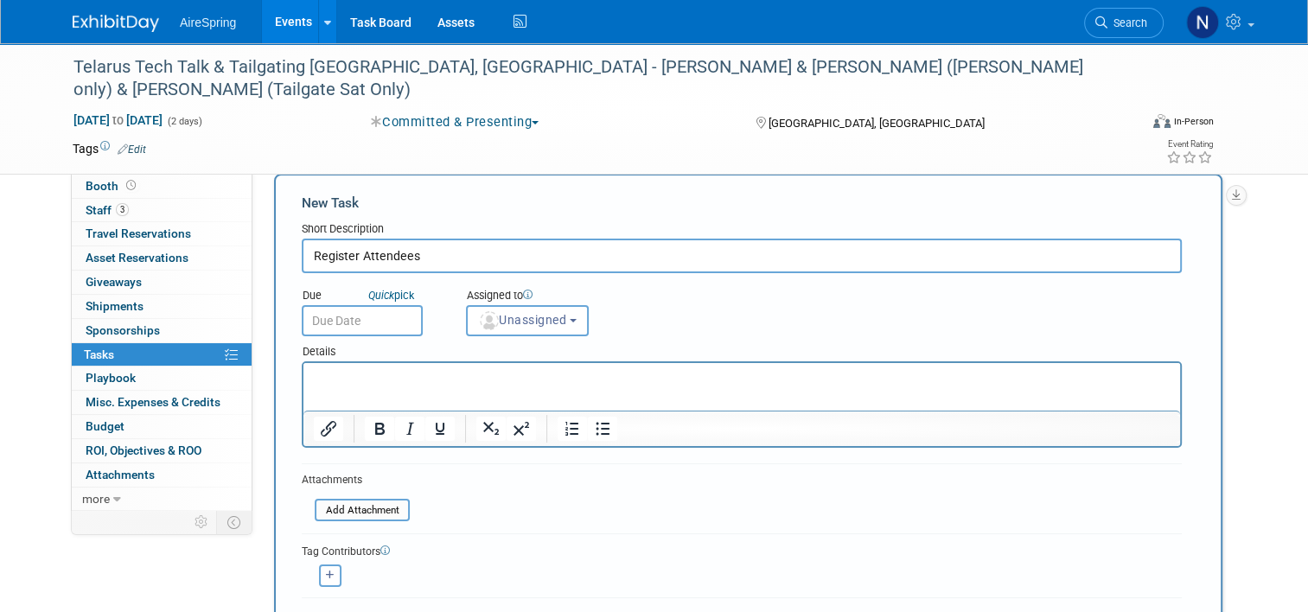
type input "Register Attendees"
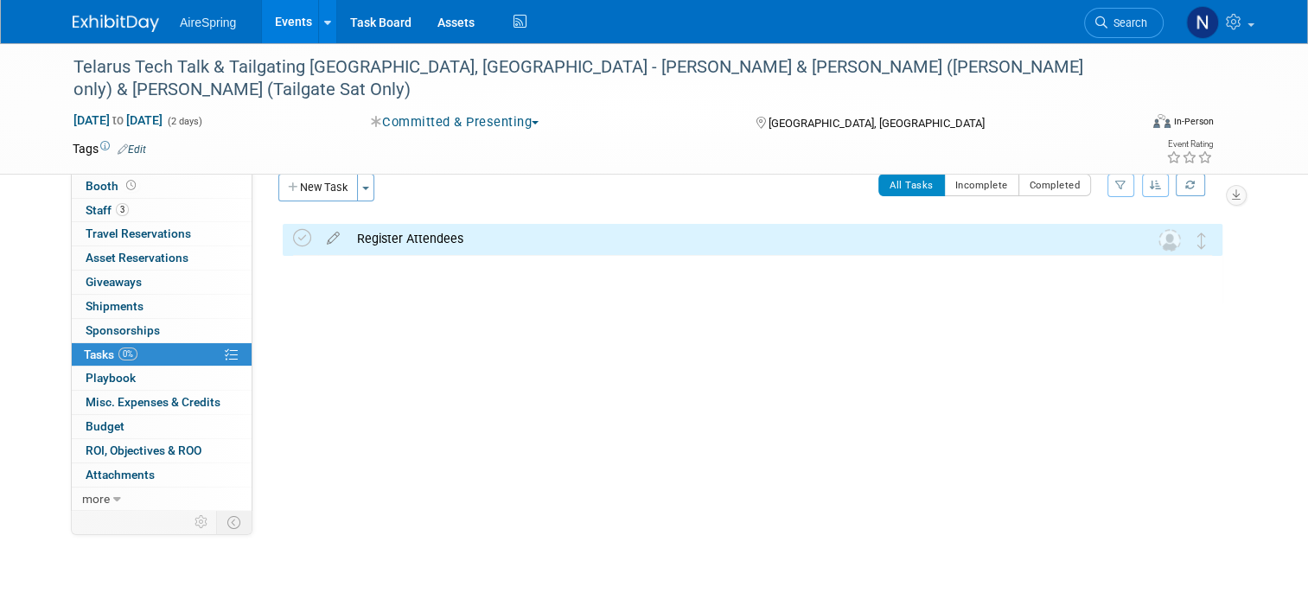
click at [578, 233] on div "Register Attendees" at bounding box center [735, 238] width 775 height 29
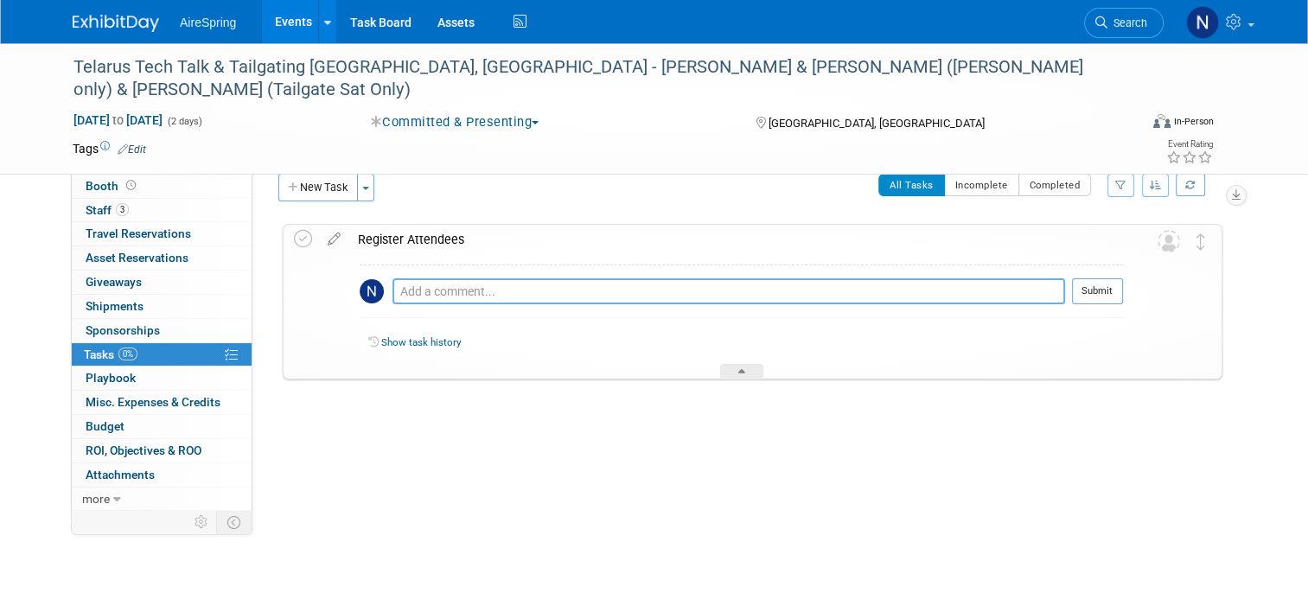
click at [541, 297] on textarea at bounding box center [728, 291] width 672 height 26
type textarea "K"
paste textarea "XMN2NRZ5YCF"
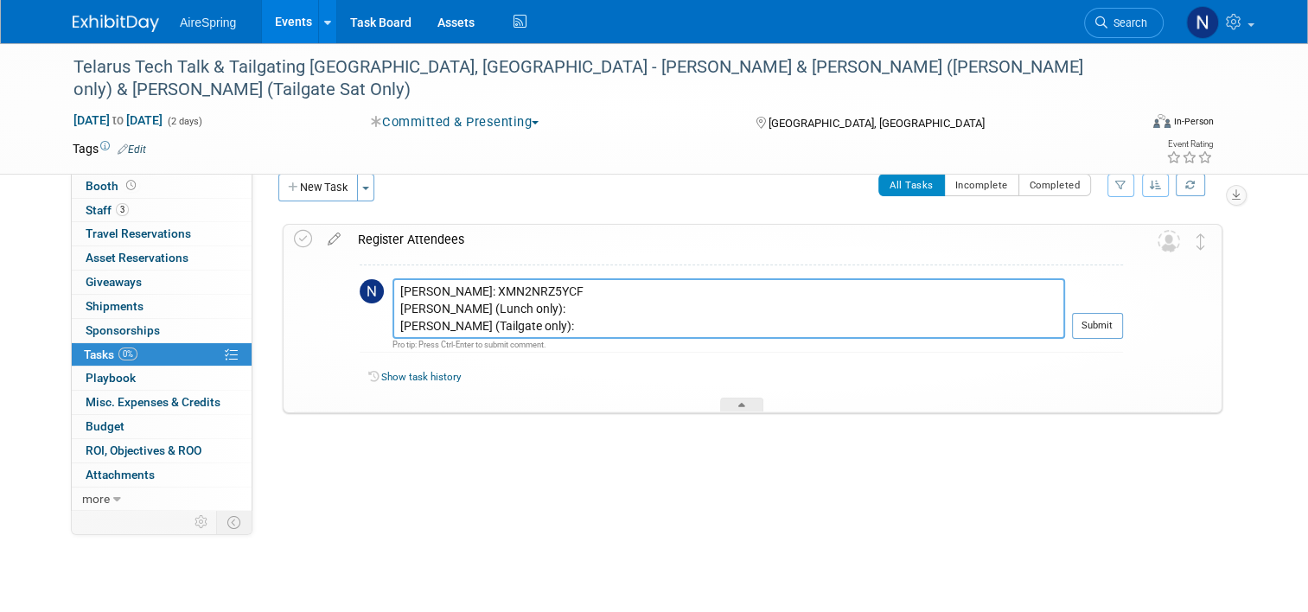
click at [515, 310] on textarea "Jesse: XMN2NRZ5YCF Melvin (Lunch only): Mike (Tailgate only):" at bounding box center [728, 308] width 672 height 60
paste textarea "3XNC7M464LV"
click at [526, 336] on textarea "Jesse: XMN2NRZ5YCF Melvin (Lunch only): 3XNC7M464LV Mike (Tailgate only):" at bounding box center [728, 308] width 672 height 60
paste textarea "HSNYXFXV3WZ"
type textarea "Jesse: XMN2NRZ5YCF Melvin (Lunch only): 3XNC7M464LV Mike (Tailgate only): HSNYX…"
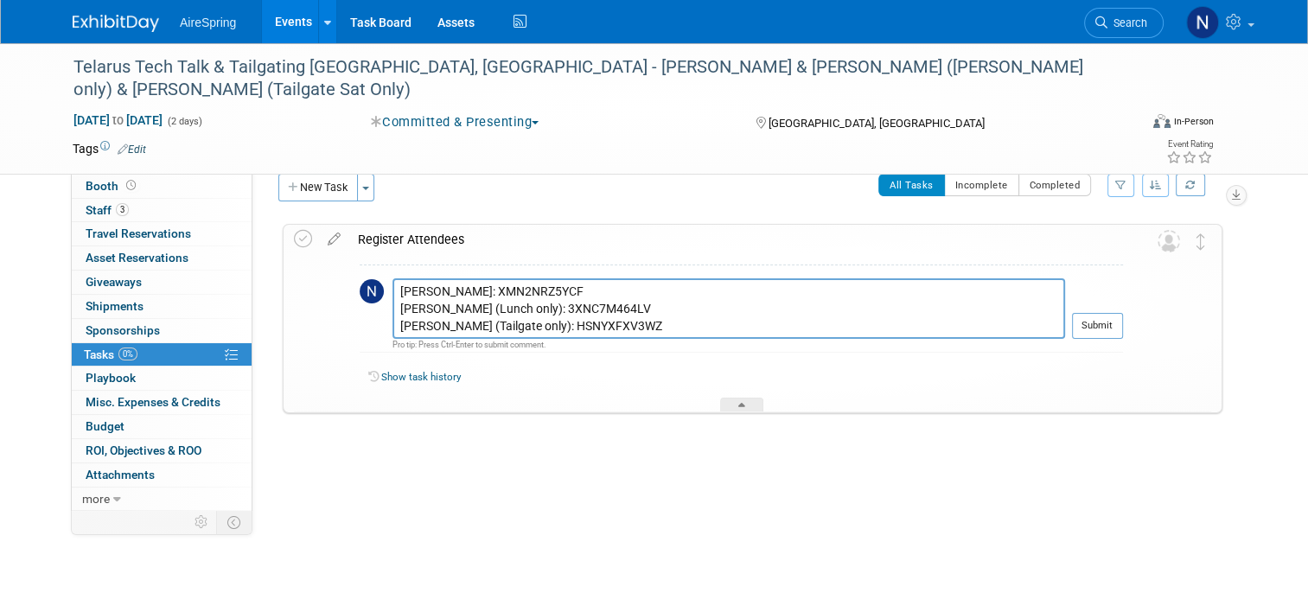
click at [1120, 325] on button "Submit" at bounding box center [1097, 326] width 51 height 26
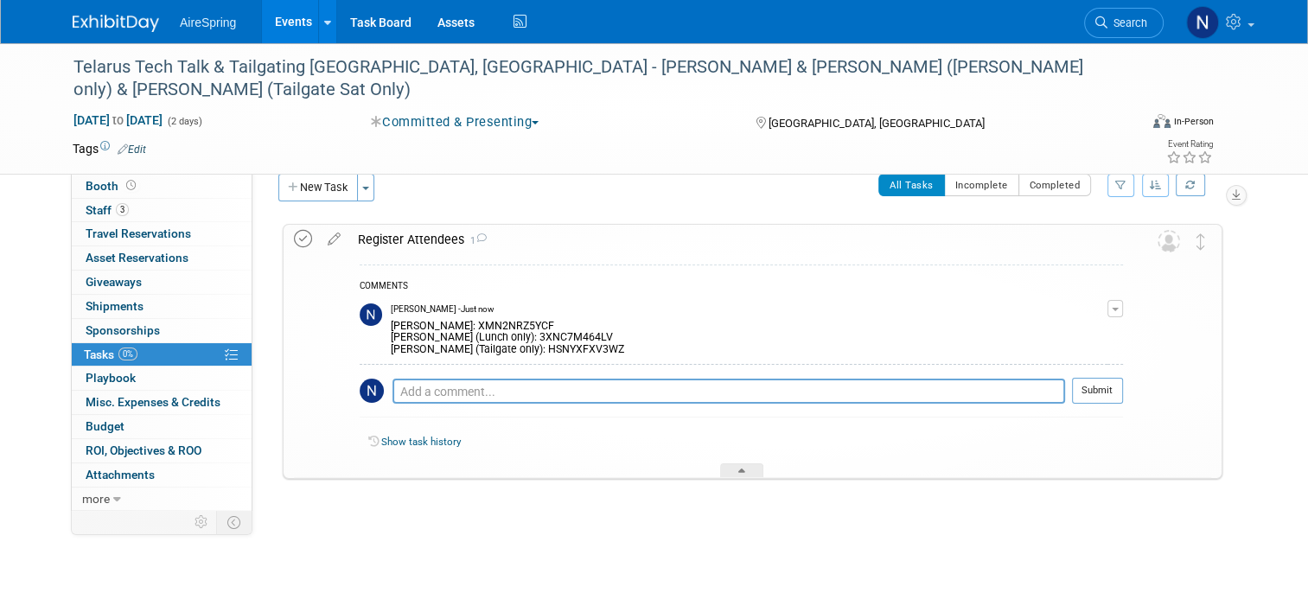
click at [294, 239] on icon at bounding box center [303, 239] width 18 height 18
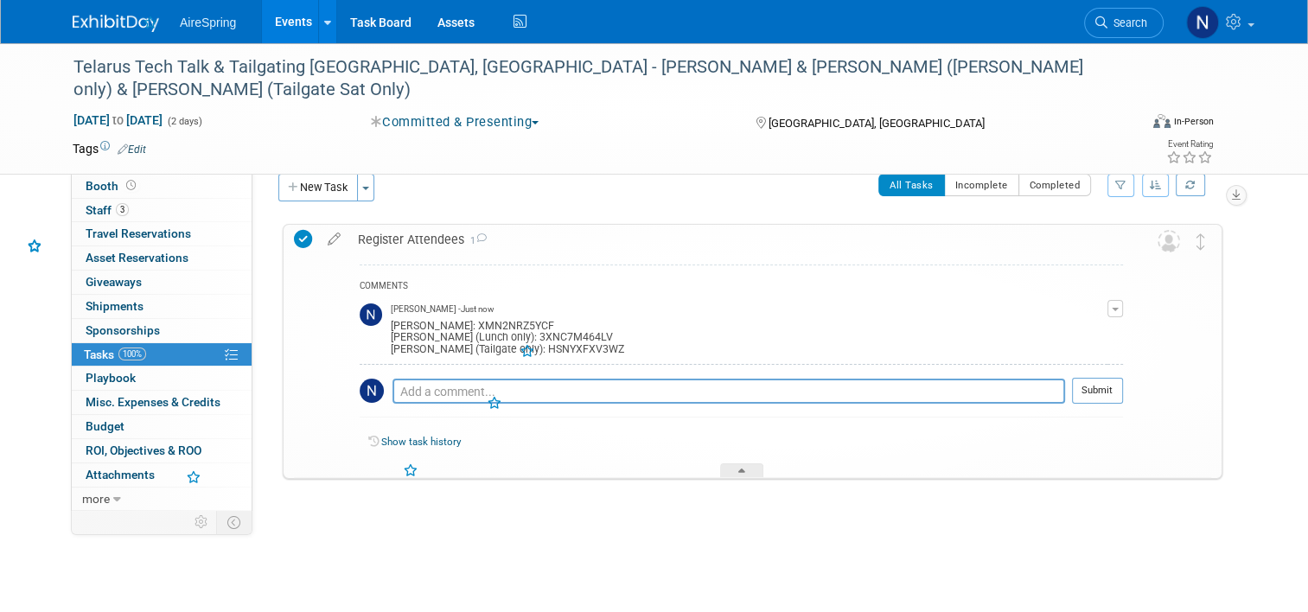
click at [176, 162] on link "Event Information" at bounding box center [162, 161] width 180 height 23
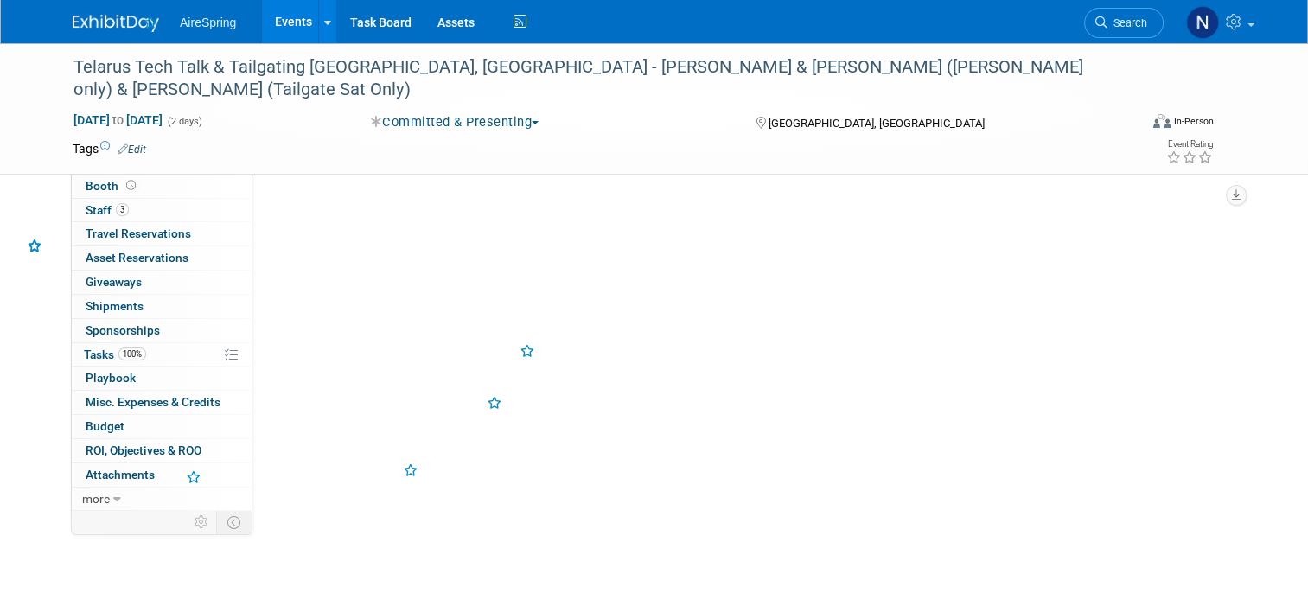
select select "Partner Event"
select select "Marketing"
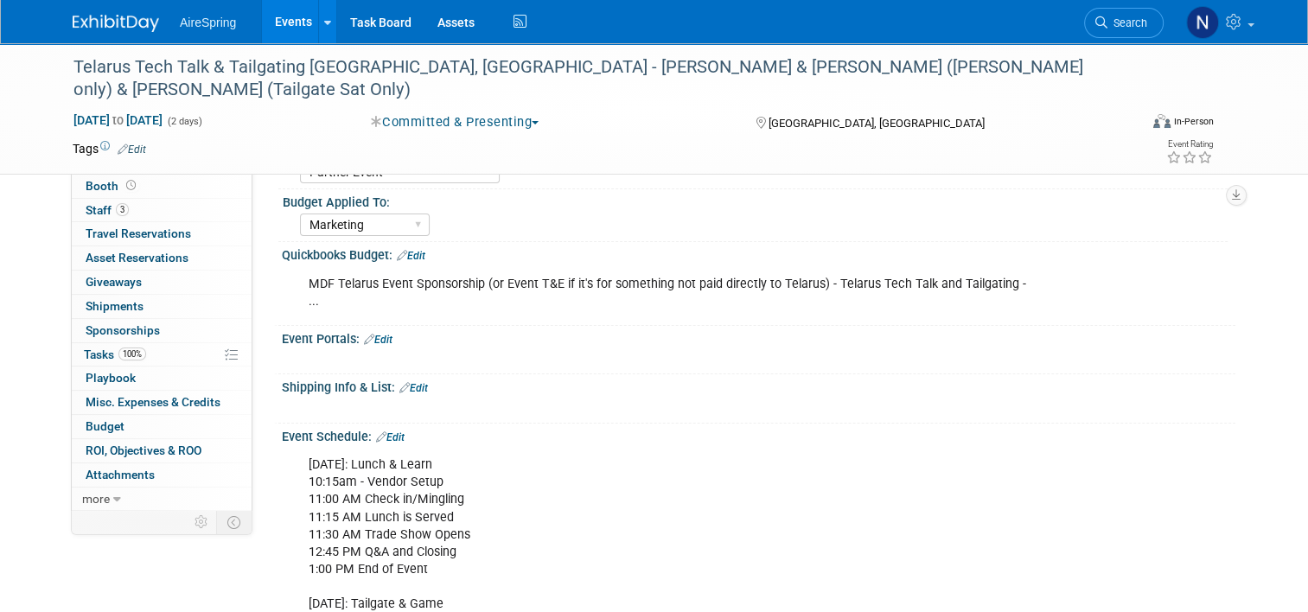
scroll to position [346, 0]
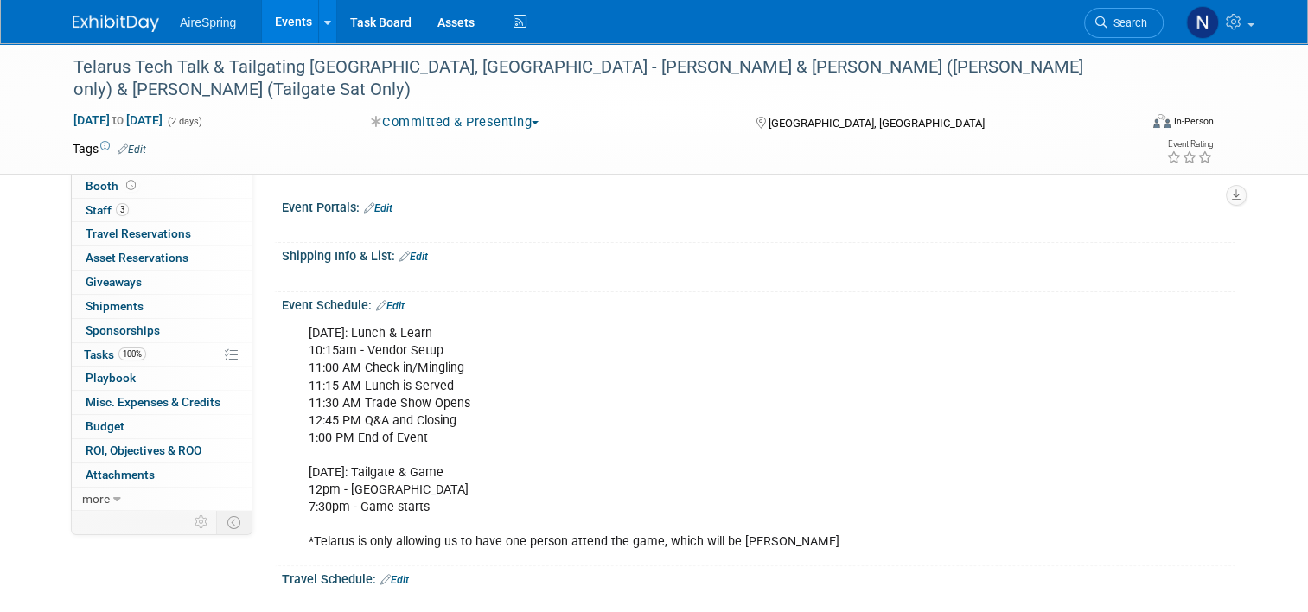
click at [392, 300] on link "Edit" at bounding box center [390, 306] width 29 height 12
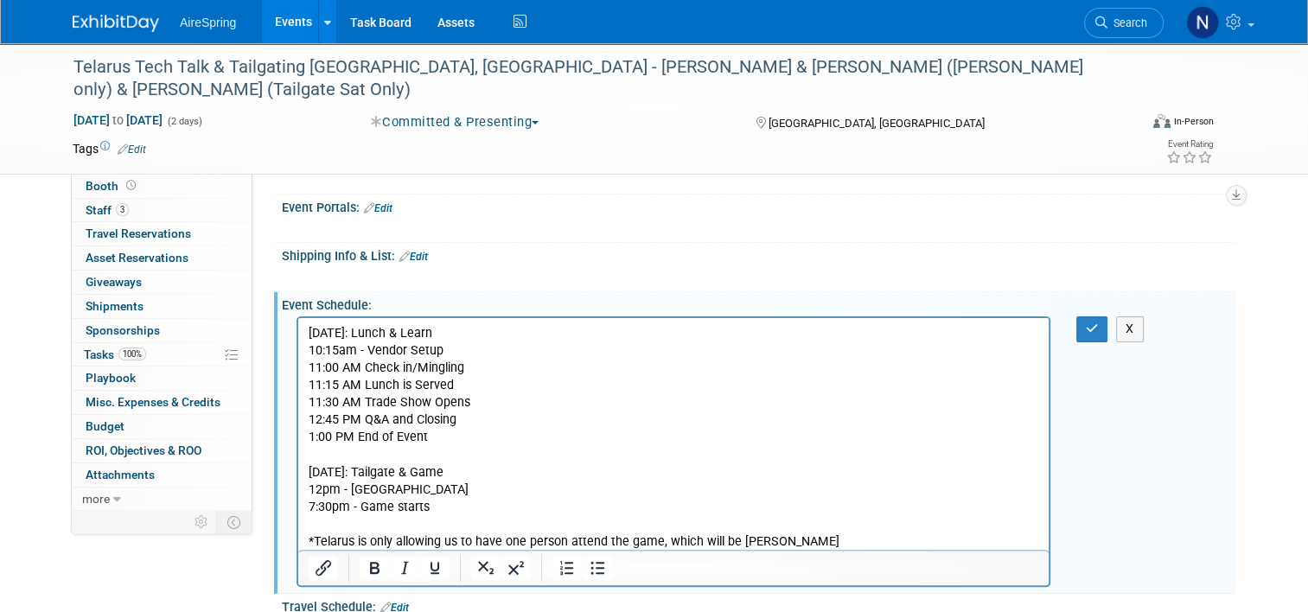
scroll to position [0, 0]
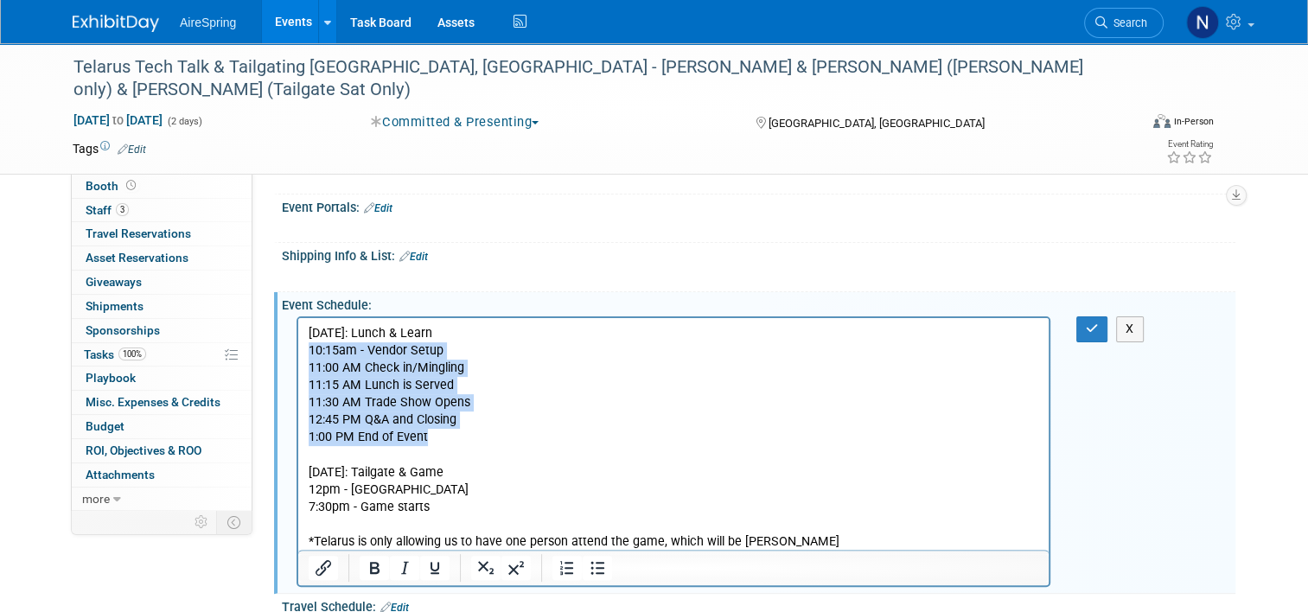
drag, startPoint x: 456, startPoint y: 437, endPoint x: 532, endPoint y: 646, distance: 222.1
click at [298, 348] on html "Friday, Sept 26th: Lunch & Learn 10:15am - Vendor Setup 11:00 AM Check in/Mingl…" at bounding box center [673, 434] width 750 height 233
copy p "10:15am - Vendor Setup 11:00 AM Check in/Mingling 11:15 AM Lunch is Served 11:3…"
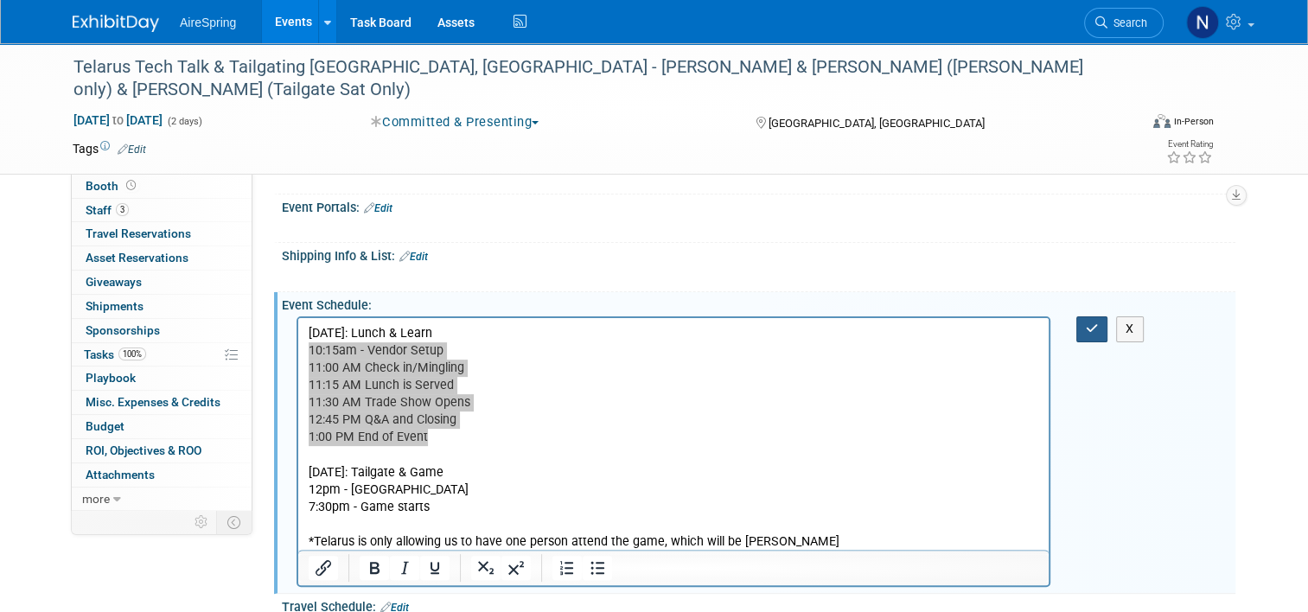
click at [1108, 316] on button "button" at bounding box center [1092, 328] width 32 height 25
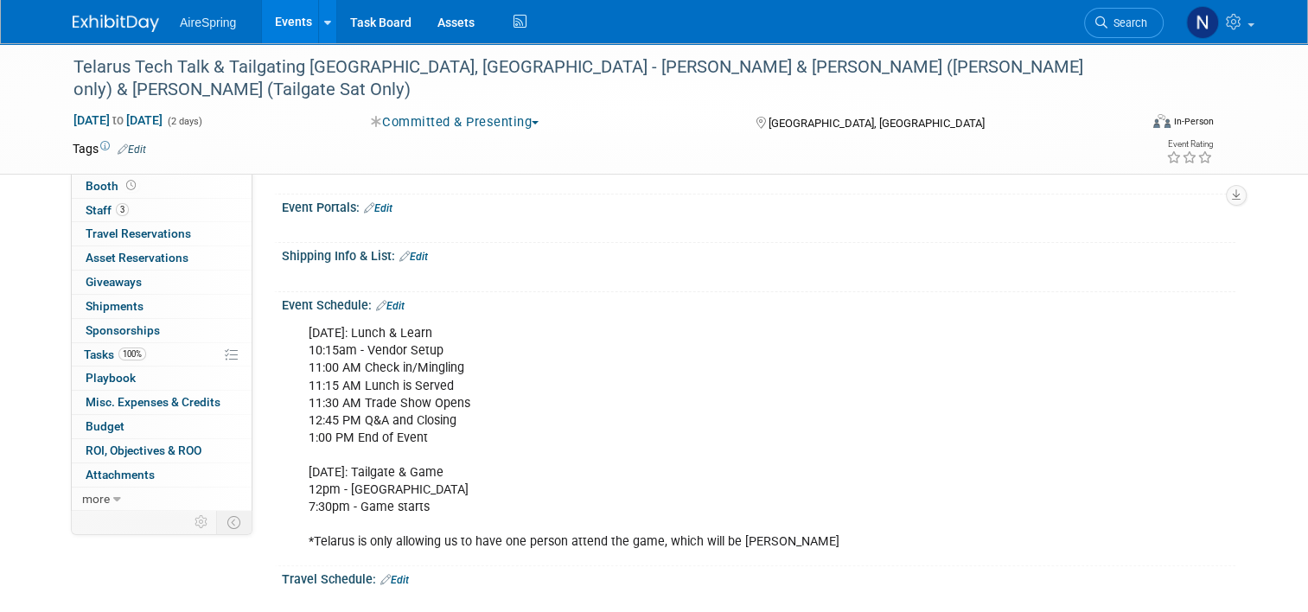
click at [313, 394] on div "Friday, Sept 26th: Lunch & Learn 10:15am - Vendor Setup 11:00 AM Check in/Mingl…" at bounding box center [673, 437] width 754 height 243
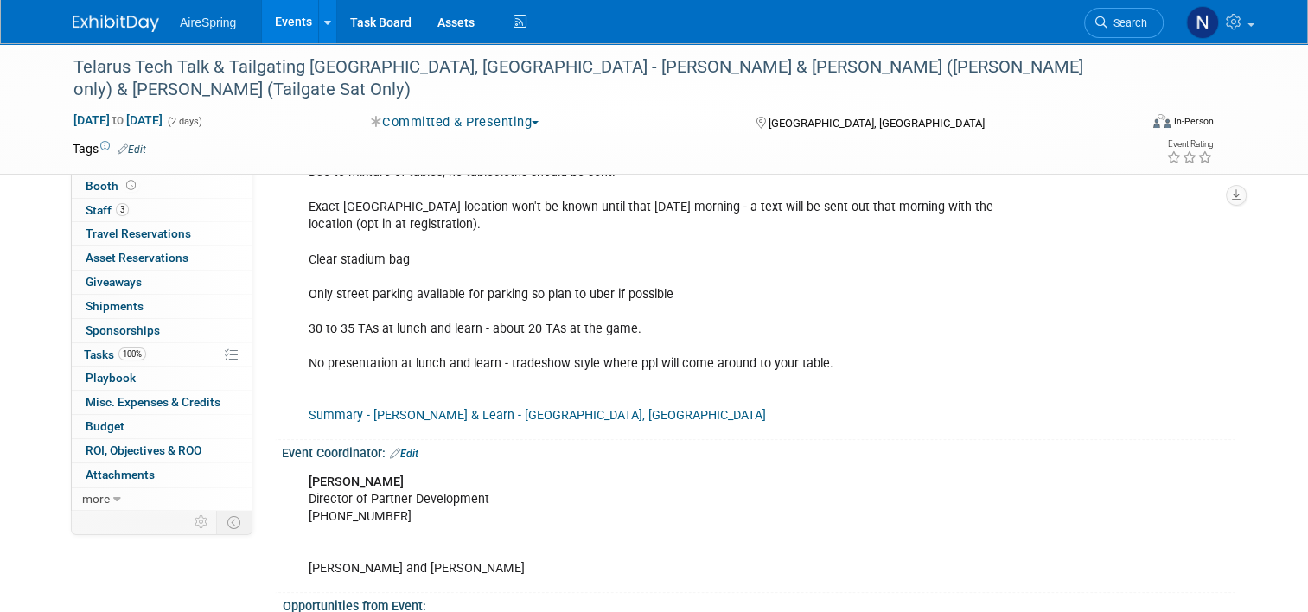
scroll to position [1207, 0]
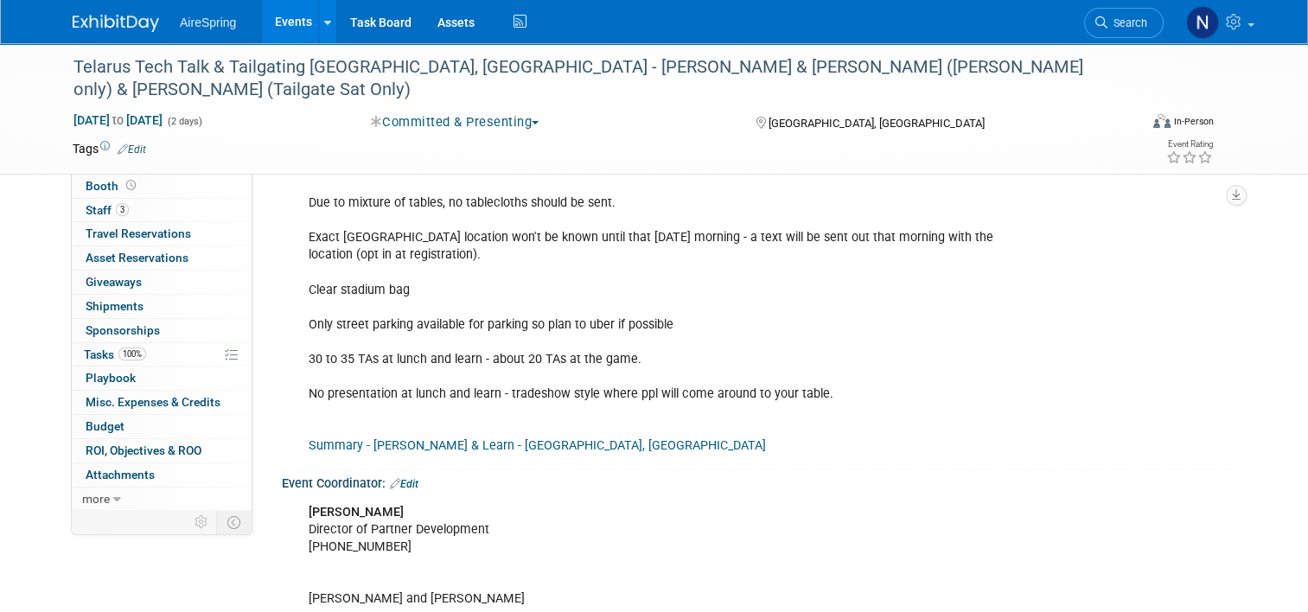
click at [290, 14] on link "Events" at bounding box center [293, 21] width 63 height 43
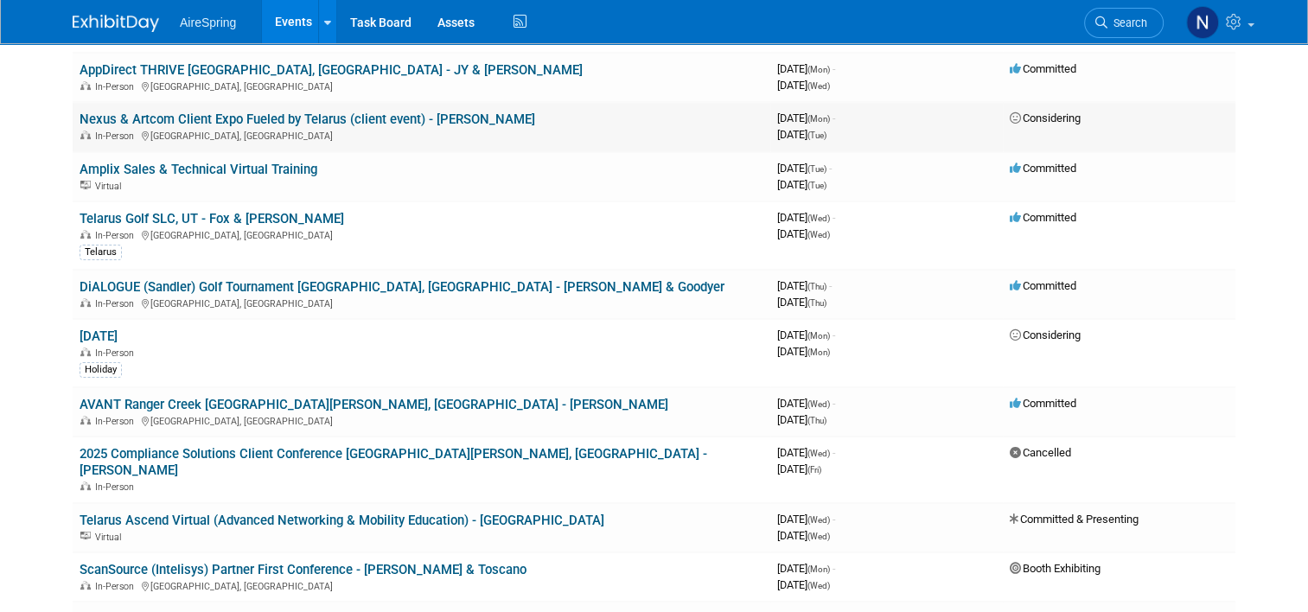
click at [434, 115] on link "Nexus & Artcom Client Expo Fueled by Telarus (client event) - [PERSON_NAME]" at bounding box center [308, 119] width 456 height 16
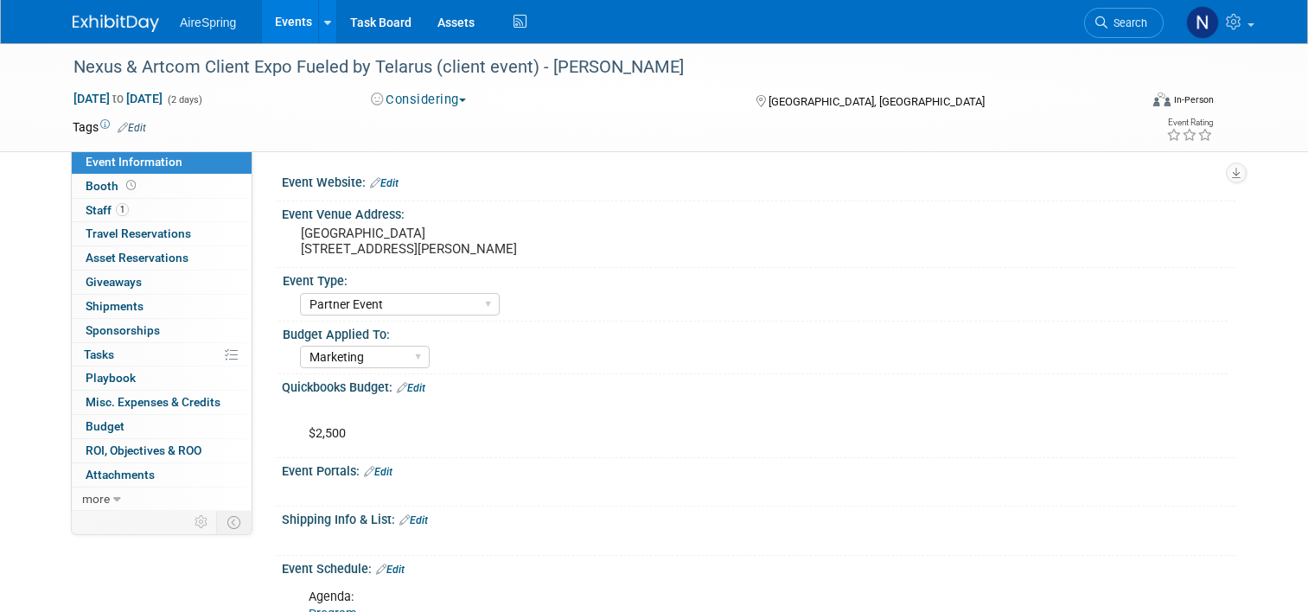
select select "Partner Event"
select select "Marketing"
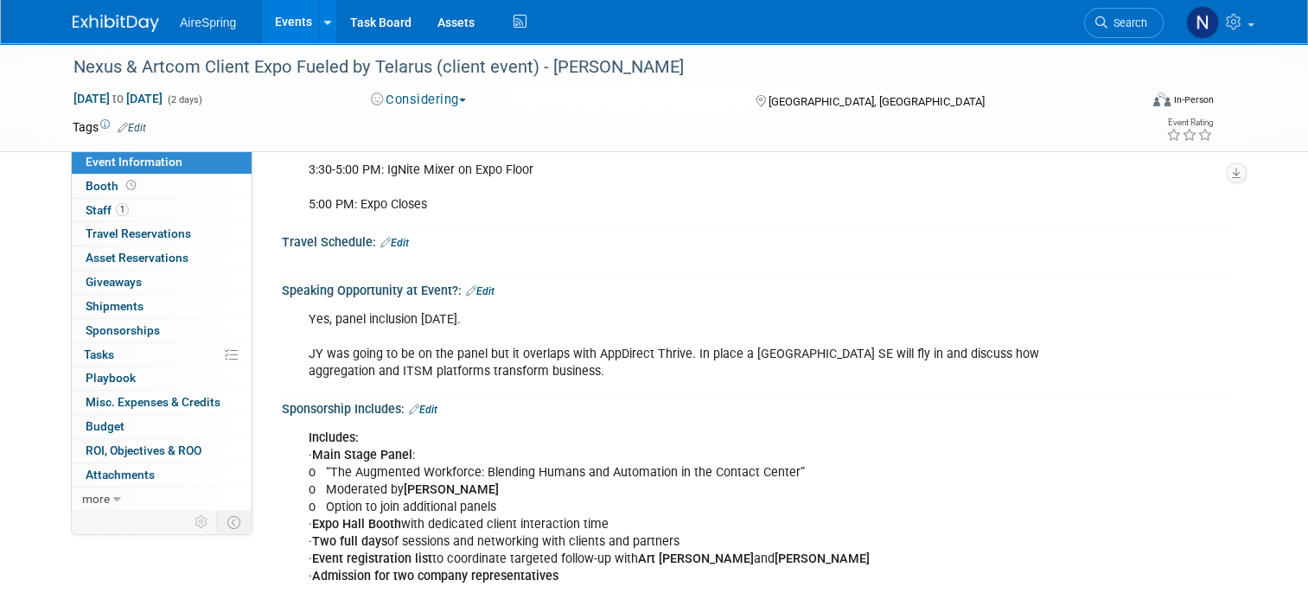
scroll to position [1729, 0]
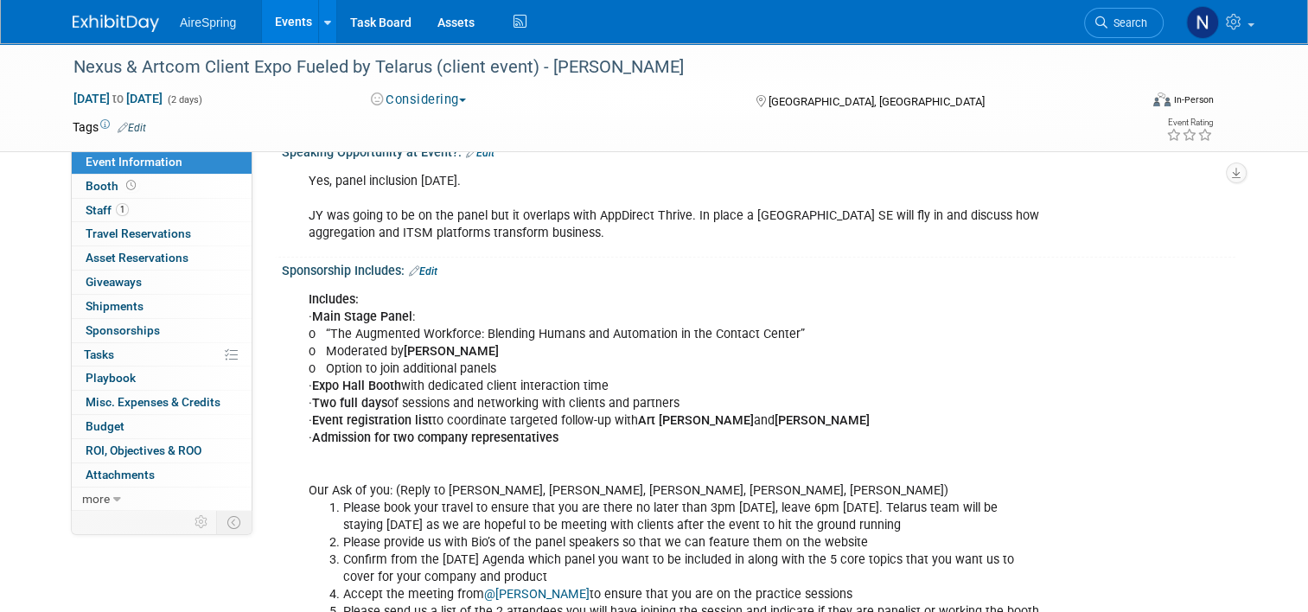
click at [296, 10] on link "Events" at bounding box center [293, 21] width 63 height 43
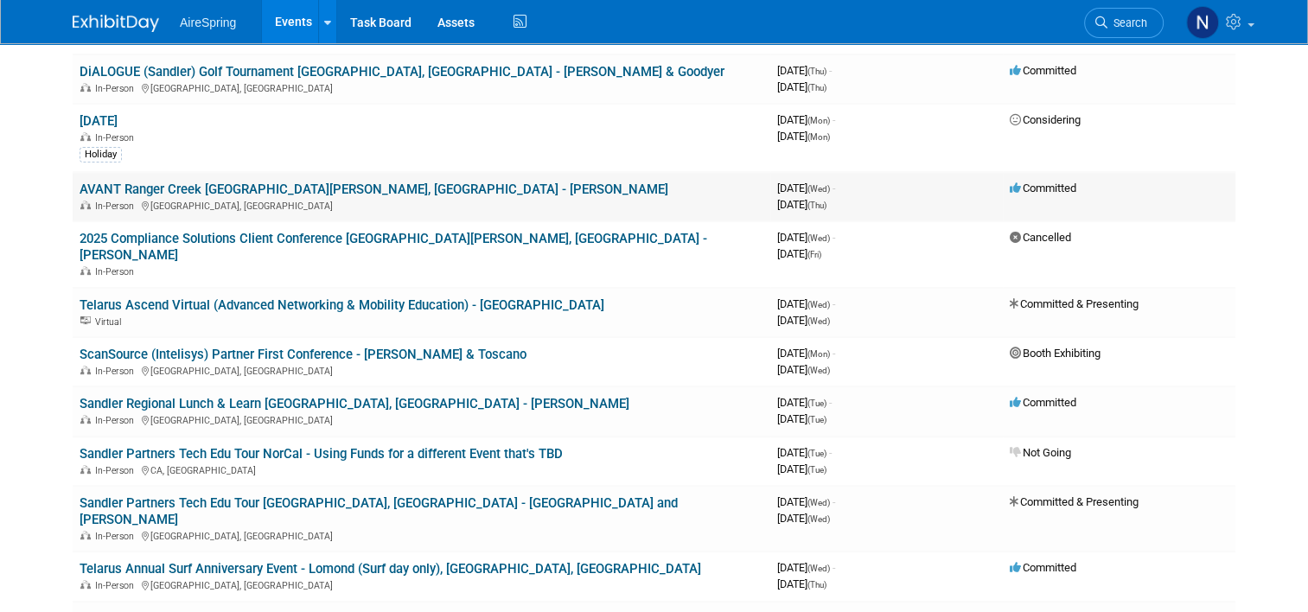
scroll to position [778, 0]
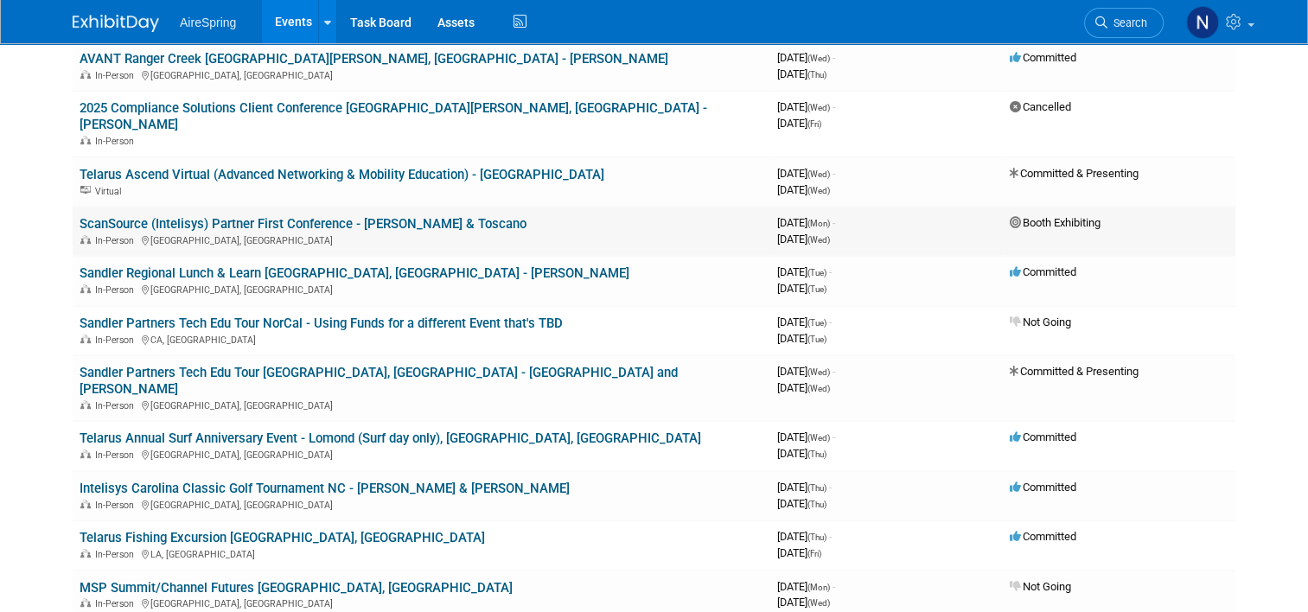
click at [239, 207] on td "ScanSource (Intelisys) Partner First Conference - Boalt & Toscano In-Person Arl…" at bounding box center [422, 231] width 698 height 49
click at [239, 216] on link "ScanSource (Intelisys) Partner First Conference - [PERSON_NAME] & Toscano" at bounding box center [303, 224] width 447 height 16
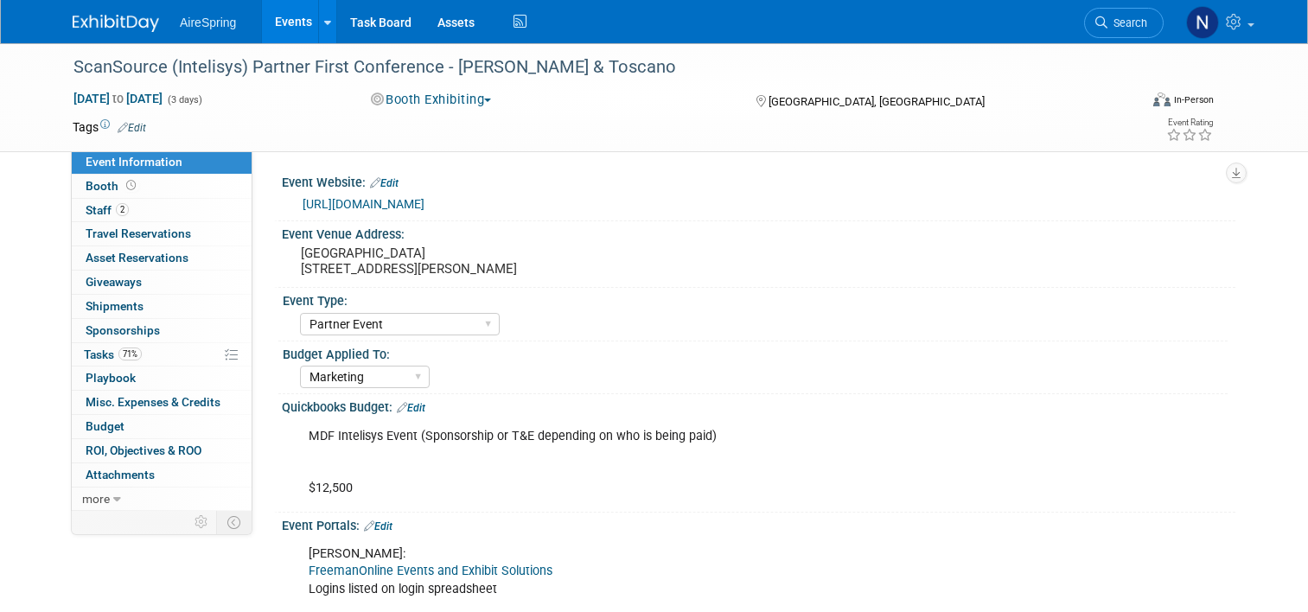
select select "Partner Event"
select select "Marketing"
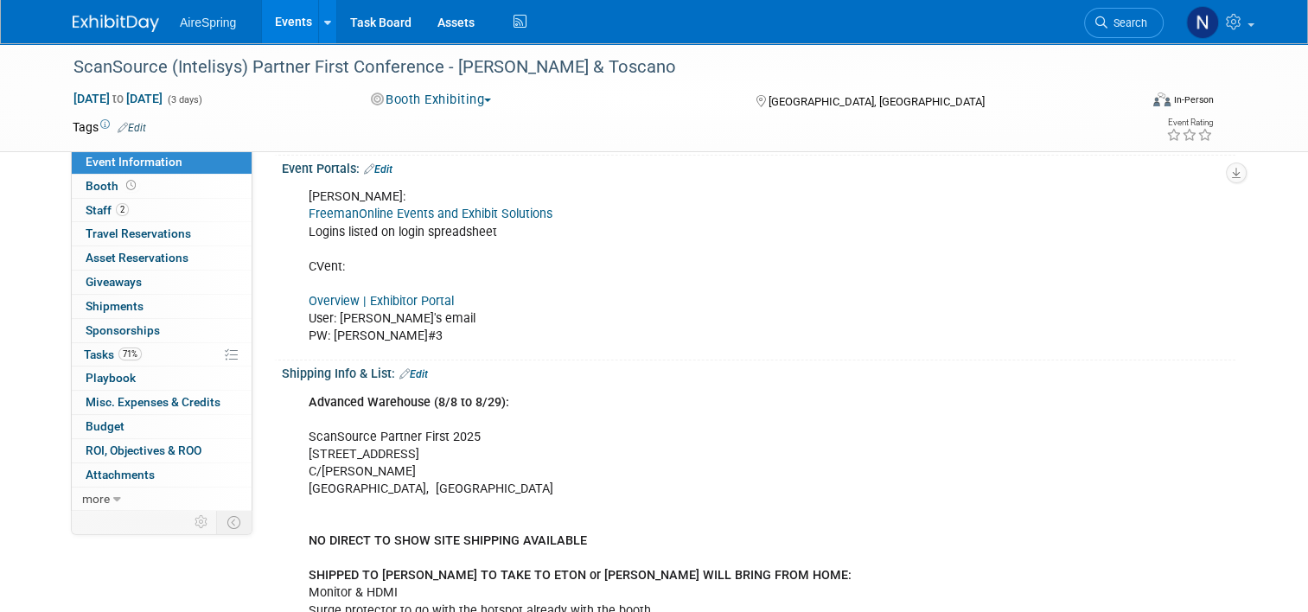
scroll to position [259, 0]
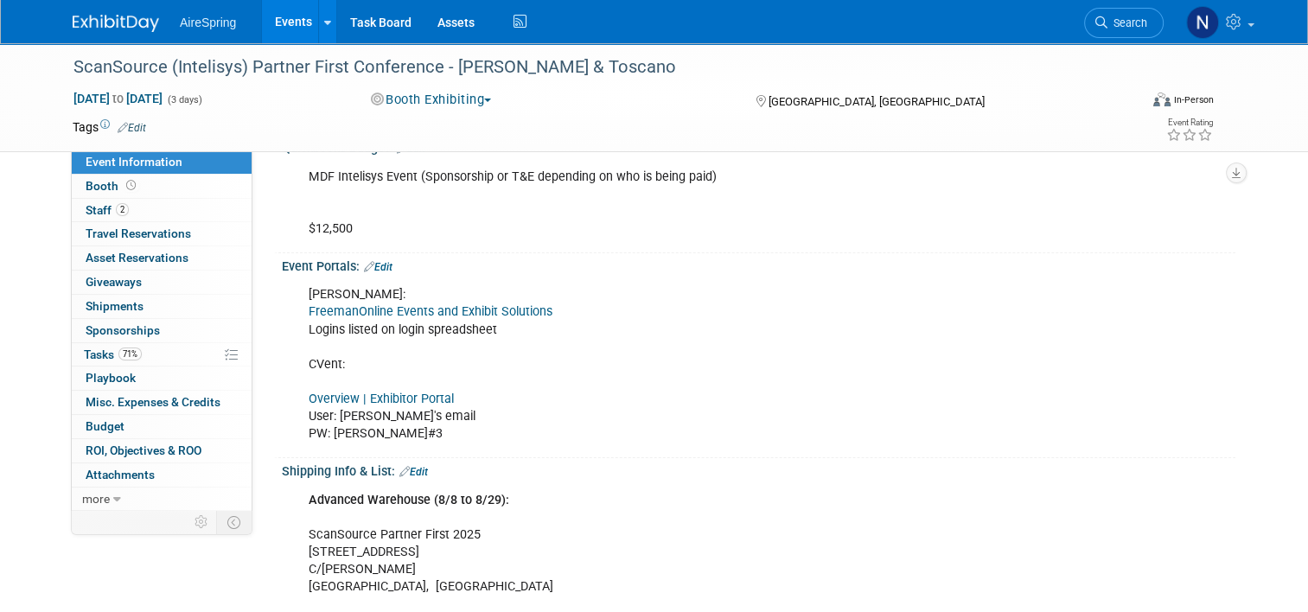
click at [366, 311] on link "FreemanOnline Events and Exhibit Solutions" at bounding box center [431, 311] width 244 height 15
click at [375, 263] on link "Edit" at bounding box center [378, 267] width 29 height 12
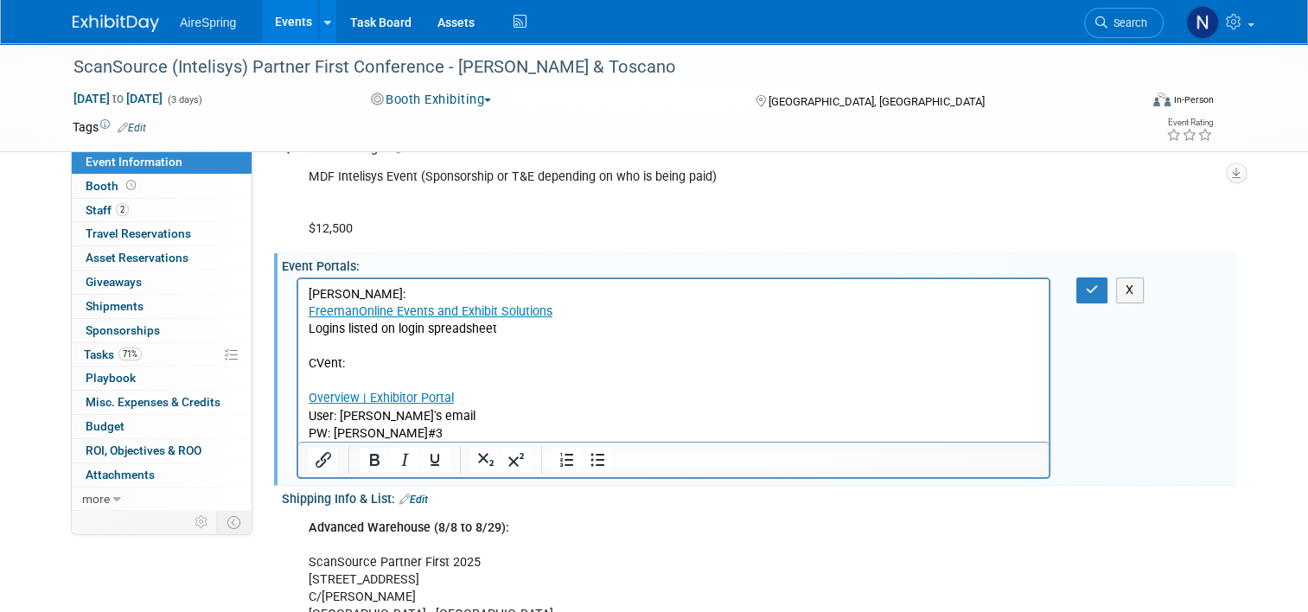
scroll to position [0, 0]
click at [386, 346] on p "Freeman: FreemanOnline Events and Exhibit Solutions Logins listed on login spre…" at bounding box center [674, 364] width 730 height 156
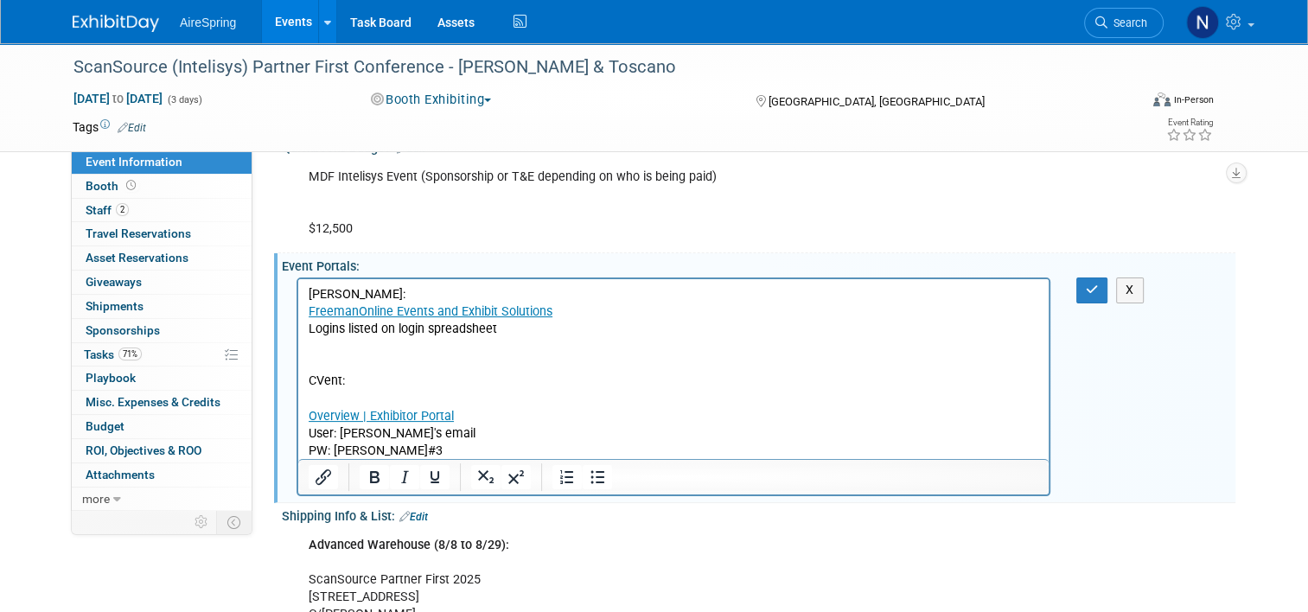
click at [544, 329] on p "Freeman: FreemanOnline Events and Exhibit Solutions Logins listed on login spre…" at bounding box center [674, 312] width 730 height 52
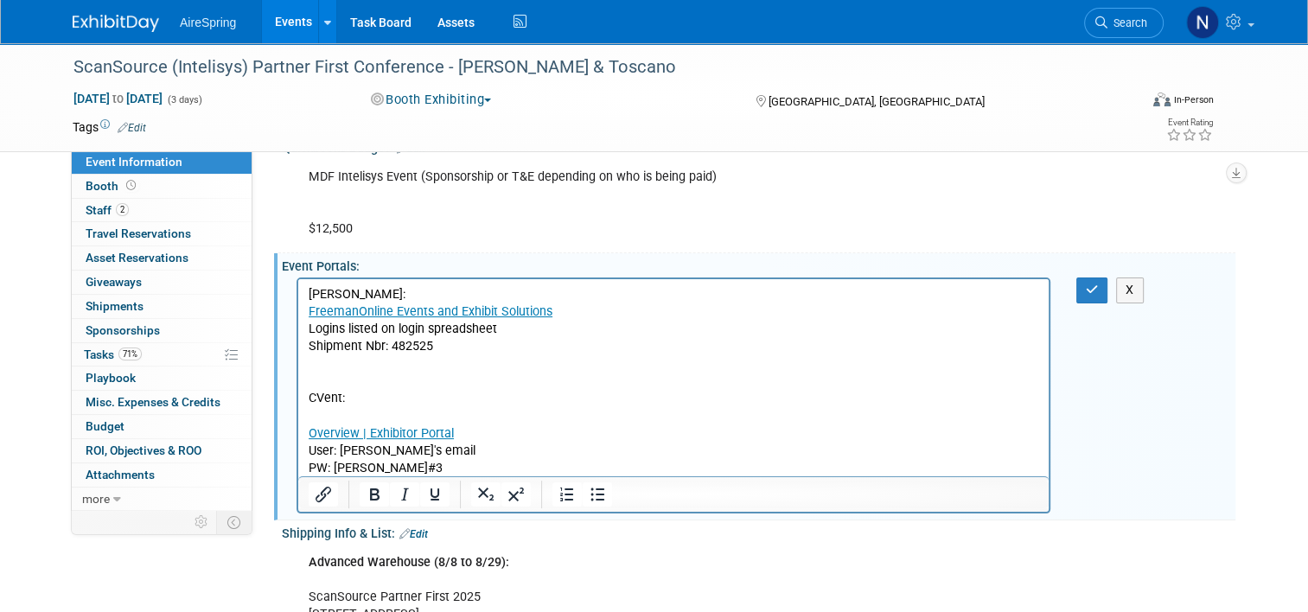
click at [480, 350] on p "Shipment Nbr: 482525" at bounding box center [674, 346] width 730 height 17
click at [1108, 287] on button "button" at bounding box center [1092, 289] width 32 height 25
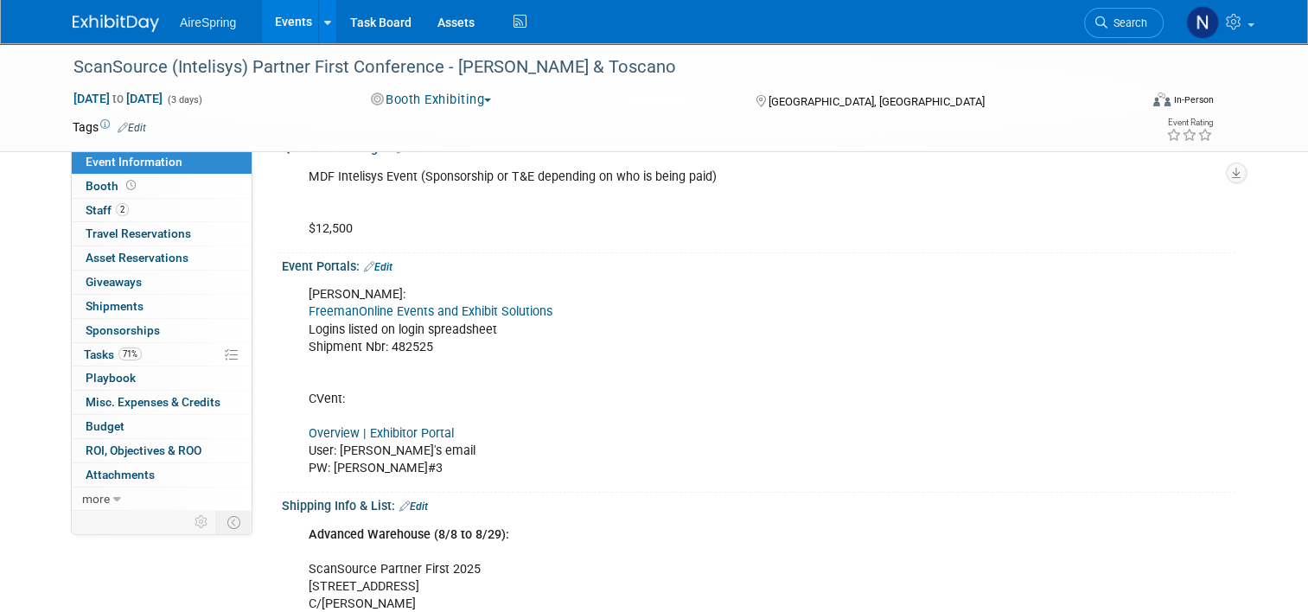
click at [377, 266] on link "Edit" at bounding box center [378, 267] width 29 height 12
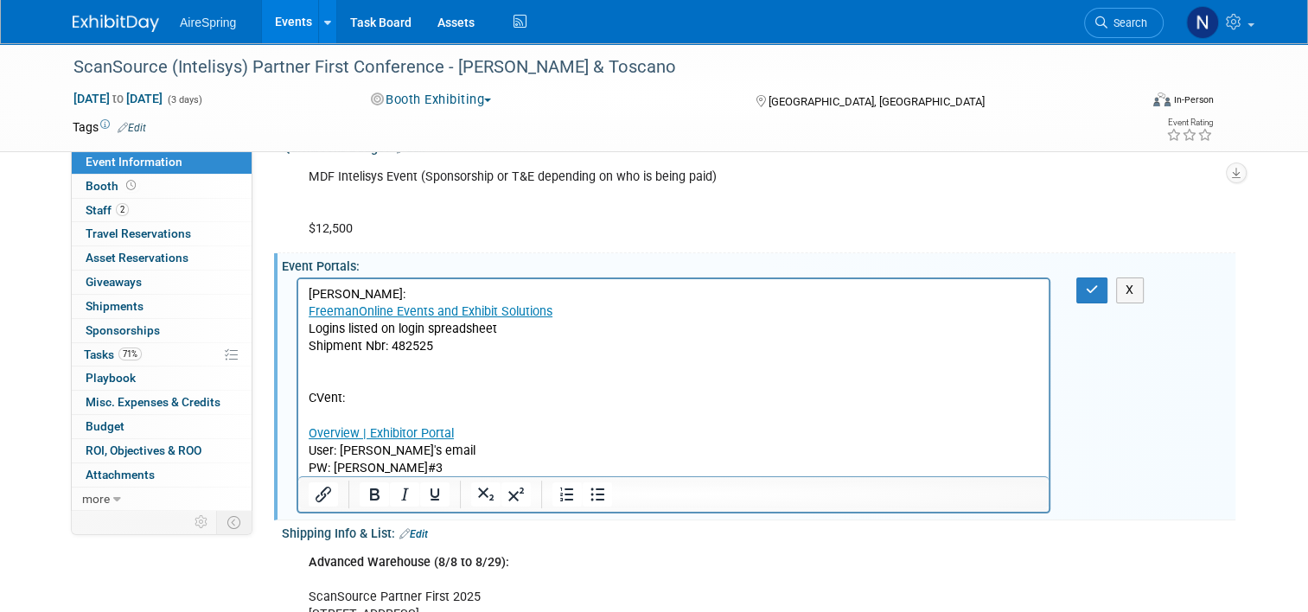
click at [498, 351] on p "Freeman: FreemanOnline Events and Exhibit Solutions Logins listed on login spre…" at bounding box center [674, 381] width 730 height 191
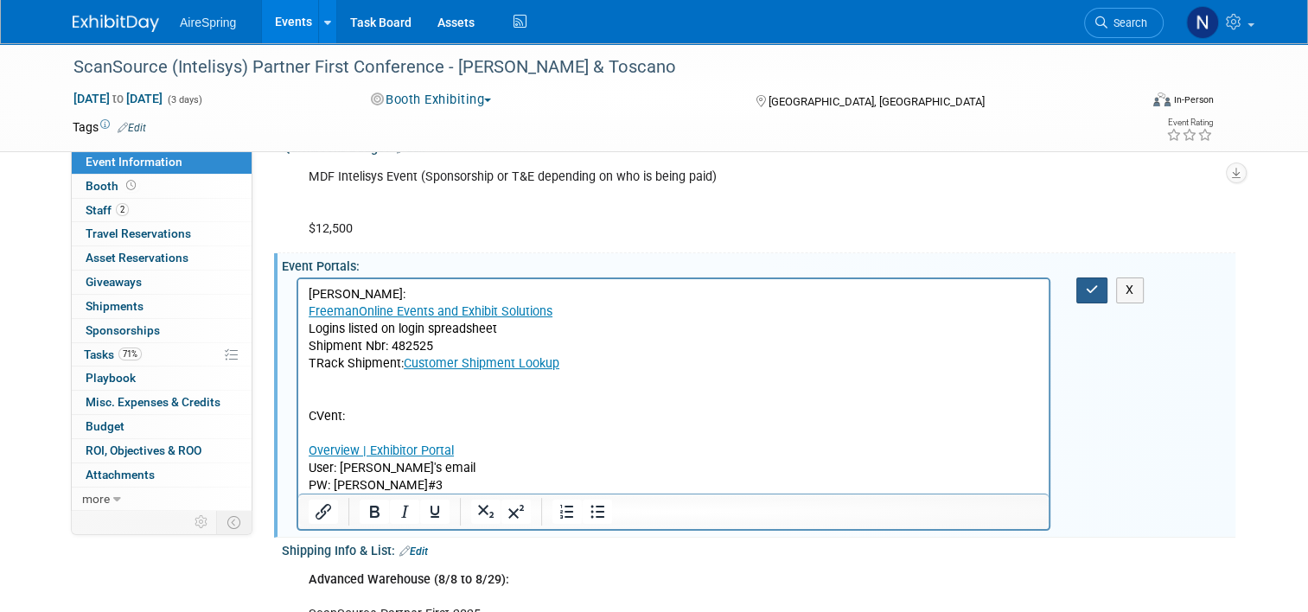
click at [1094, 287] on icon "button" at bounding box center [1092, 290] width 13 height 12
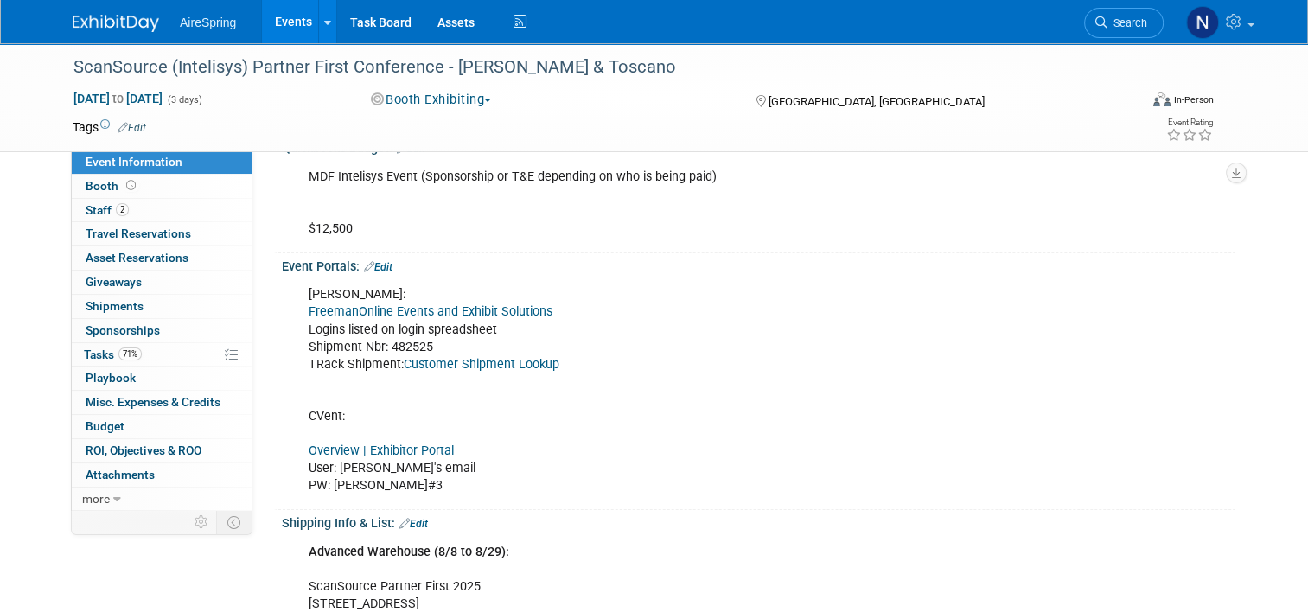
click at [284, 16] on link "Events" at bounding box center [293, 21] width 63 height 43
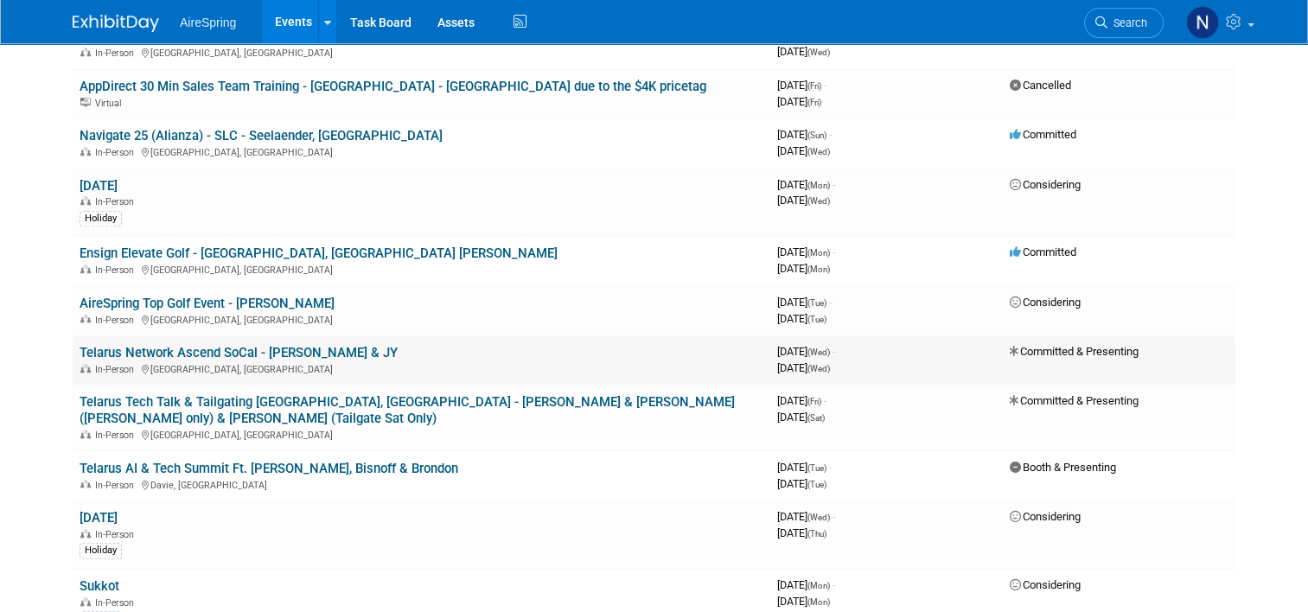
scroll to position [1469, 0]
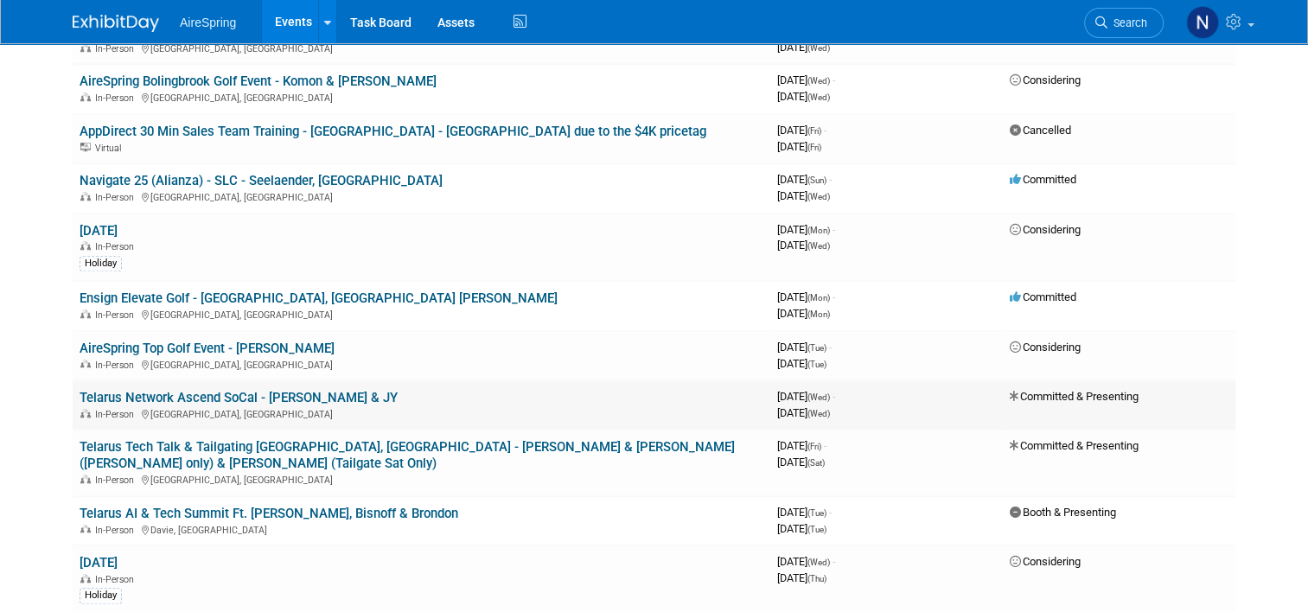
click at [239, 390] on link "Telarus Network Ascend SoCal - [PERSON_NAME] & JY" at bounding box center [239, 398] width 318 height 16
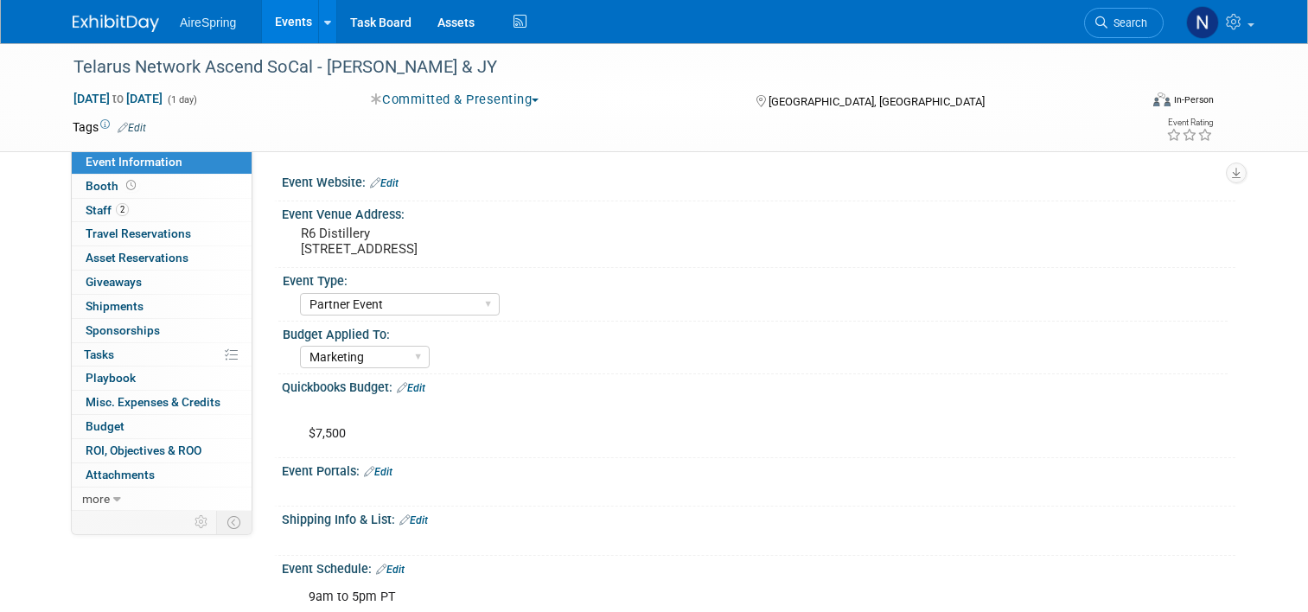
select select "Partner Event"
select select "Marketing"
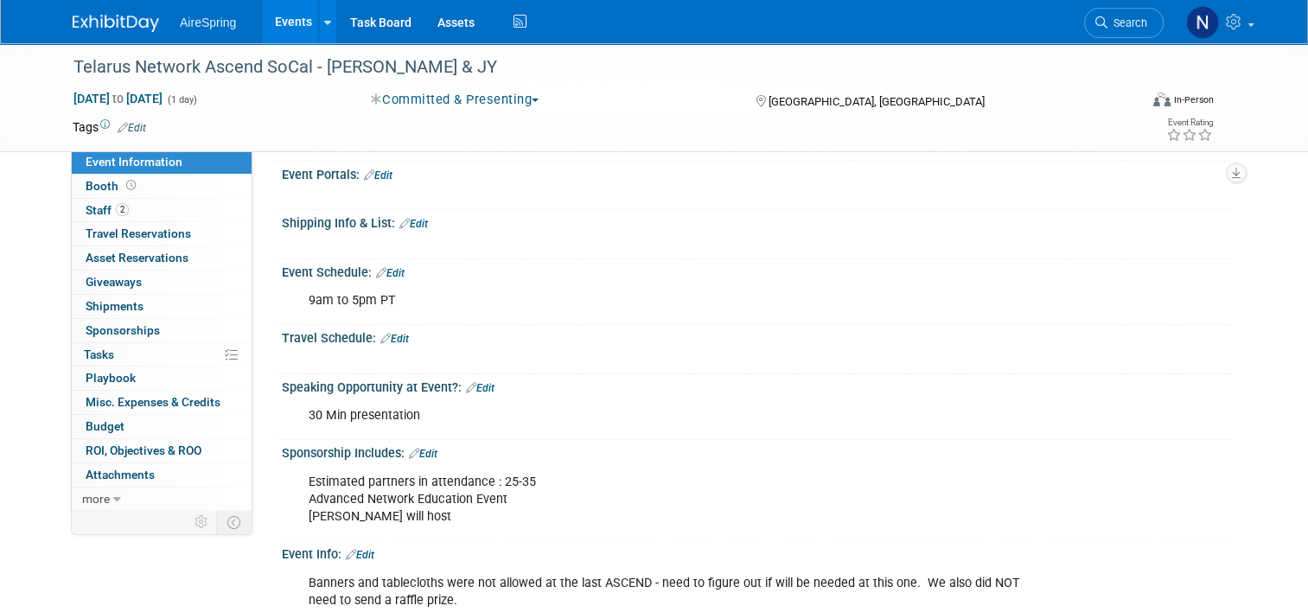
scroll to position [173, 0]
